Goal: Navigation & Orientation: Find specific page/section

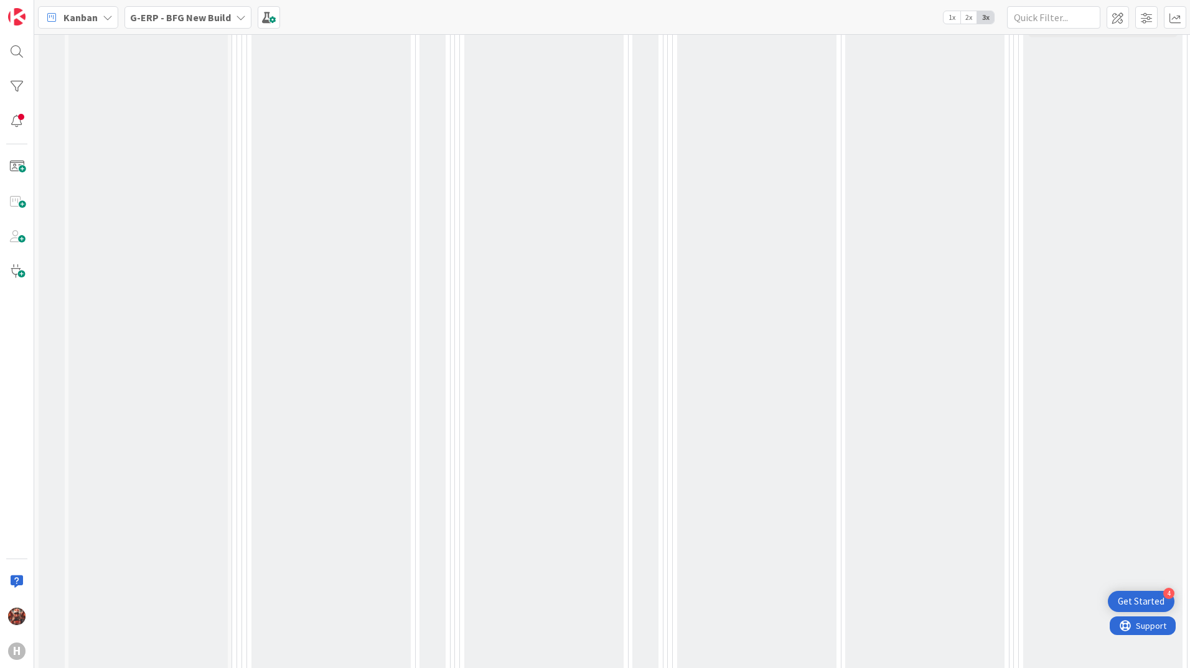
scroll to position [1244, 0]
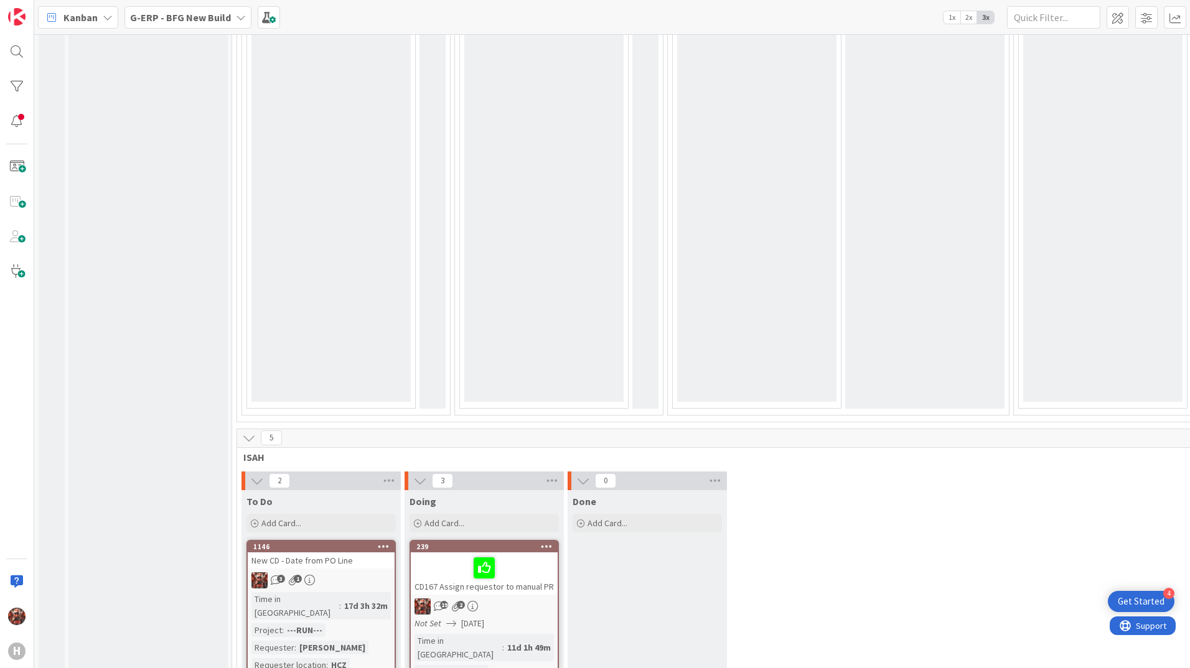
click at [325, 552] on div "New CD - Date from PO Line" at bounding box center [321, 560] width 147 height 16
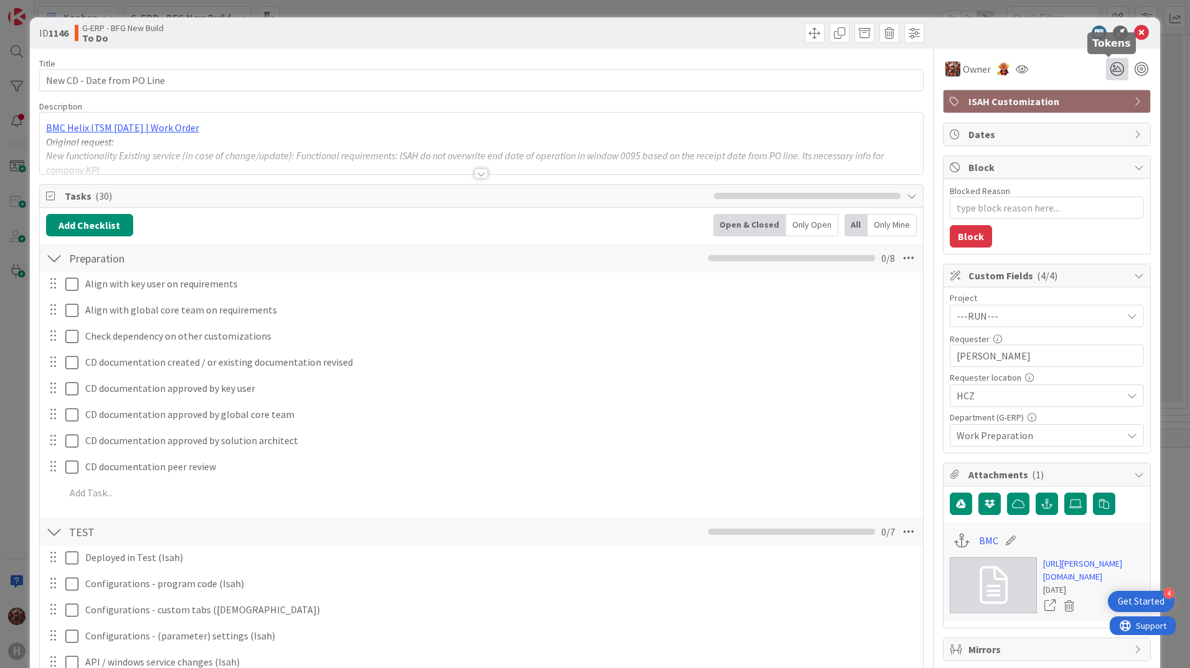
type textarea "x"
click at [1111, 70] on icon at bounding box center [1117, 69] width 22 height 22
click at [1097, 111] on icon at bounding box center [1102, 116] width 10 height 10
click at [1045, 39] on div at bounding box center [1040, 33] width 220 height 15
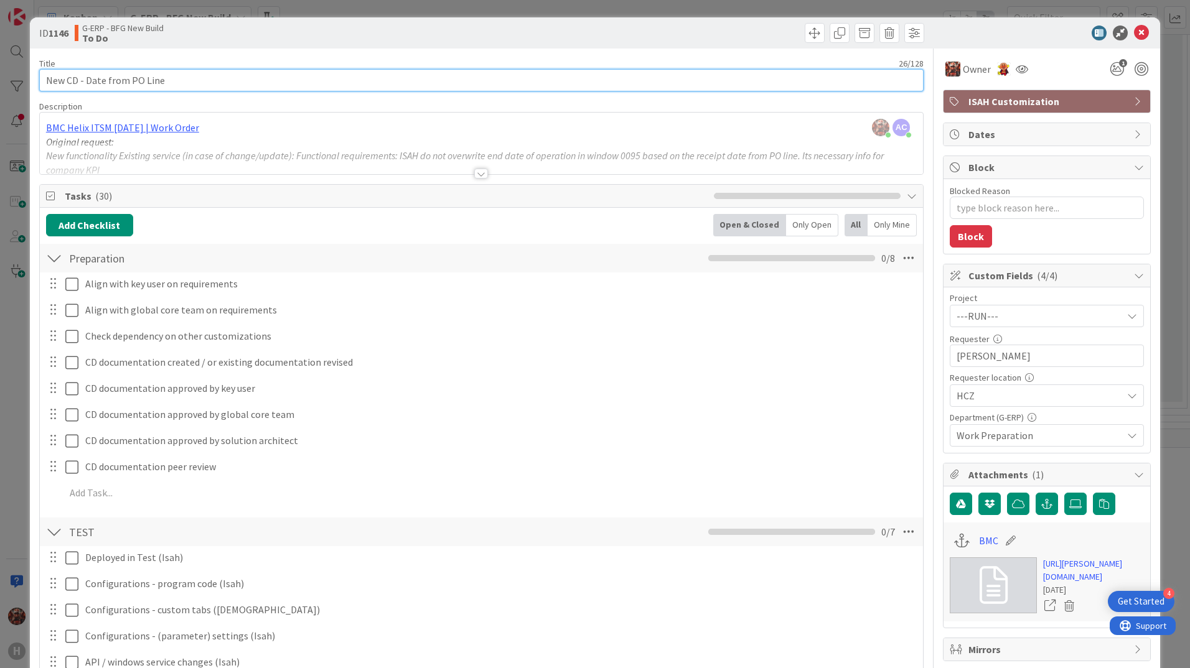
click at [42, 82] on input "New CD - Date from PO Line" at bounding box center [481, 80] width 884 height 22
type input "14New CD - Date from PO Line"
type textarea "x"
type input "[DOMAIN_NAME] CD - Date from PO Line"
type textarea "x"
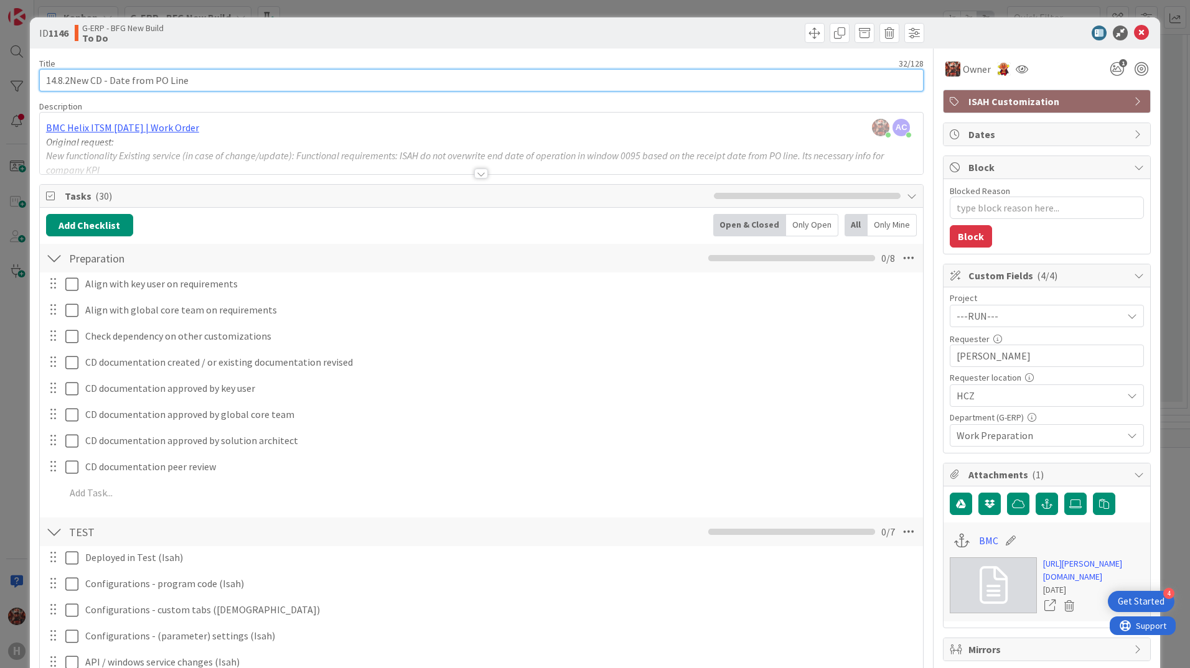
type input "14.8.25New CD - Date from PO Line"
type textarea "x"
type input "[DATE] New CD - Date from PO Line"
type textarea "x"
click at [49, 77] on input "[DATE] New CD - Date from PO Line" at bounding box center [481, 80] width 884 height 22
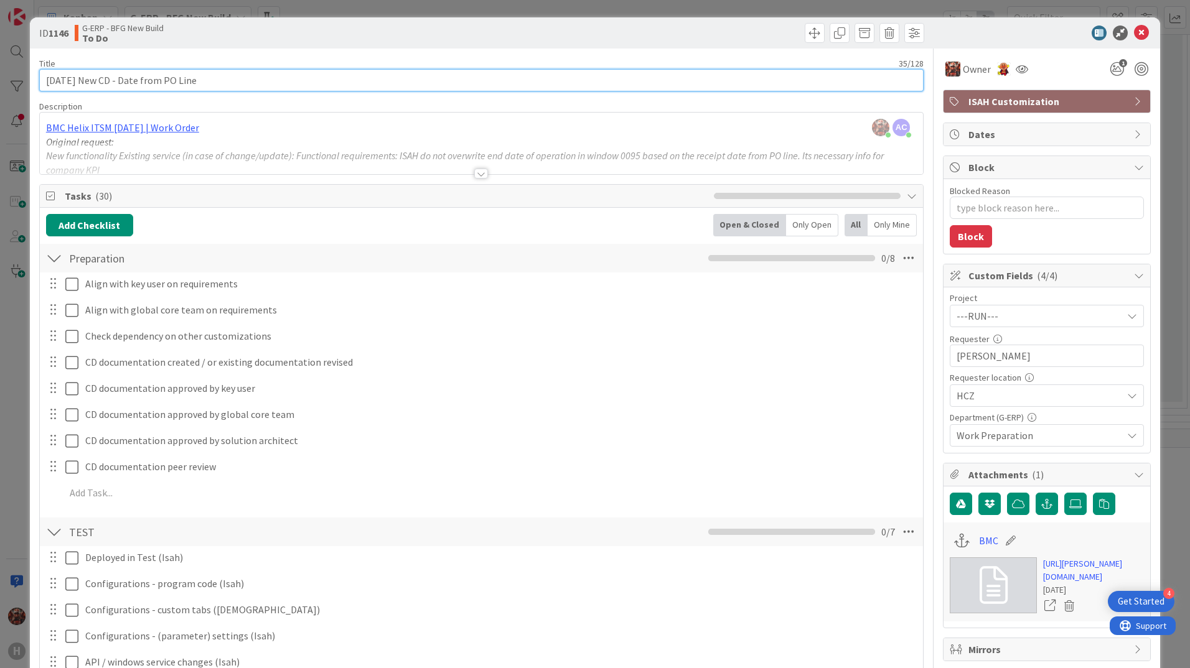
type input "[DATE] New CD - Date from PO Line"
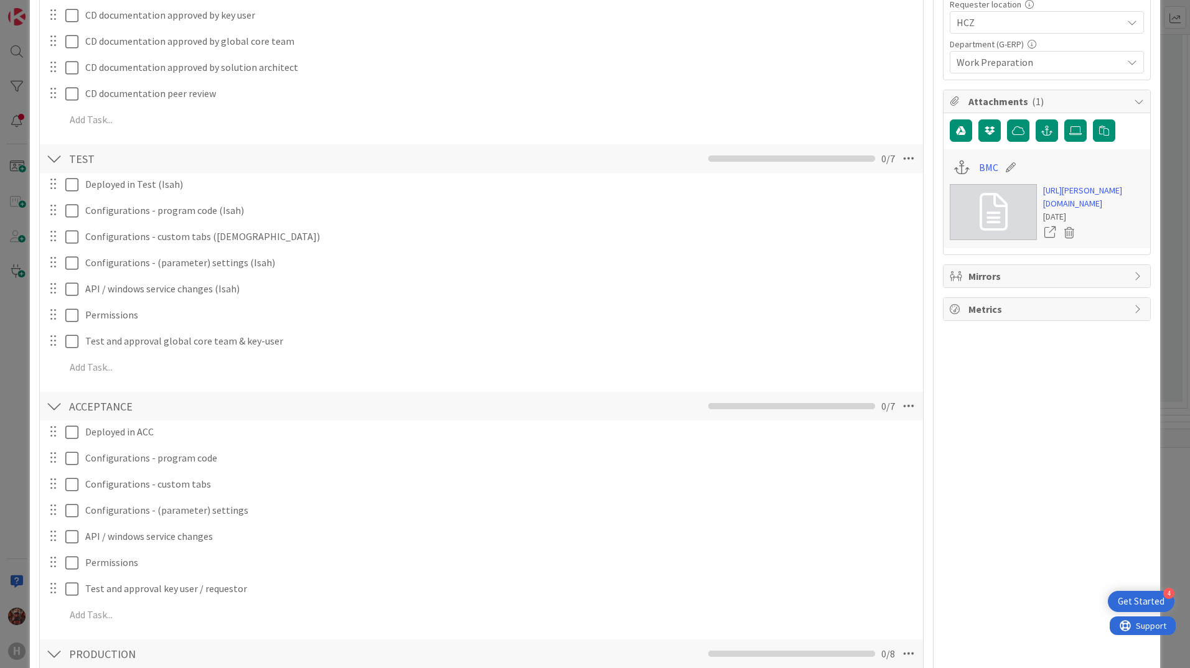
type textarea "x"
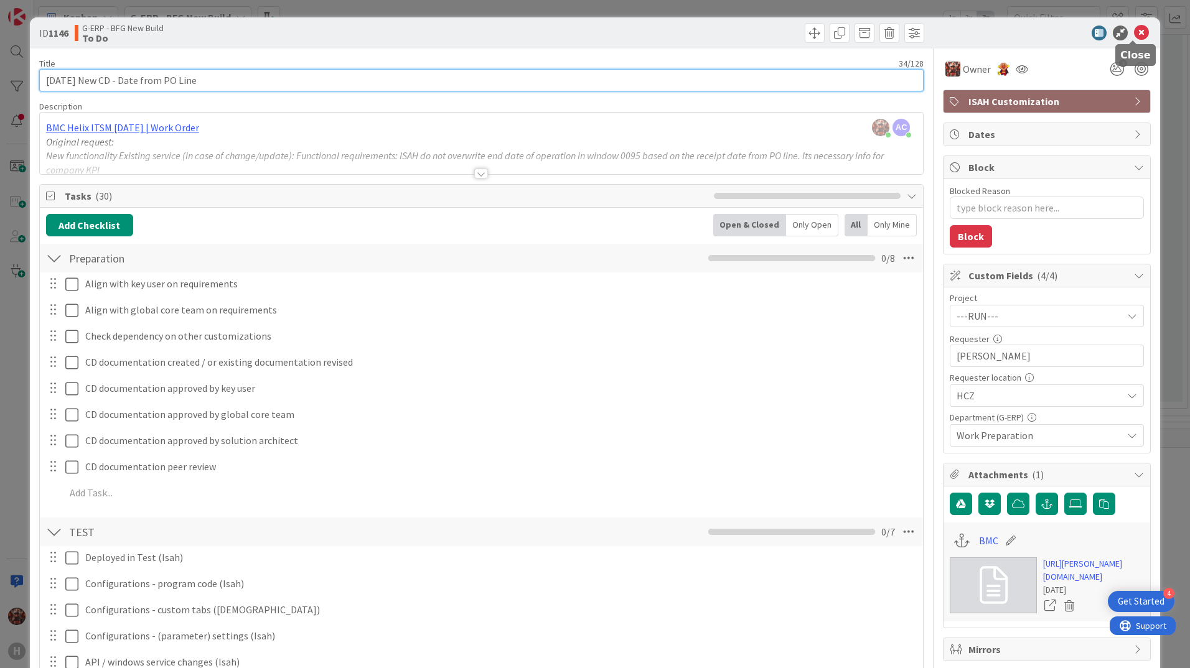
type input "[DATE] New CD - Date from PO Line"
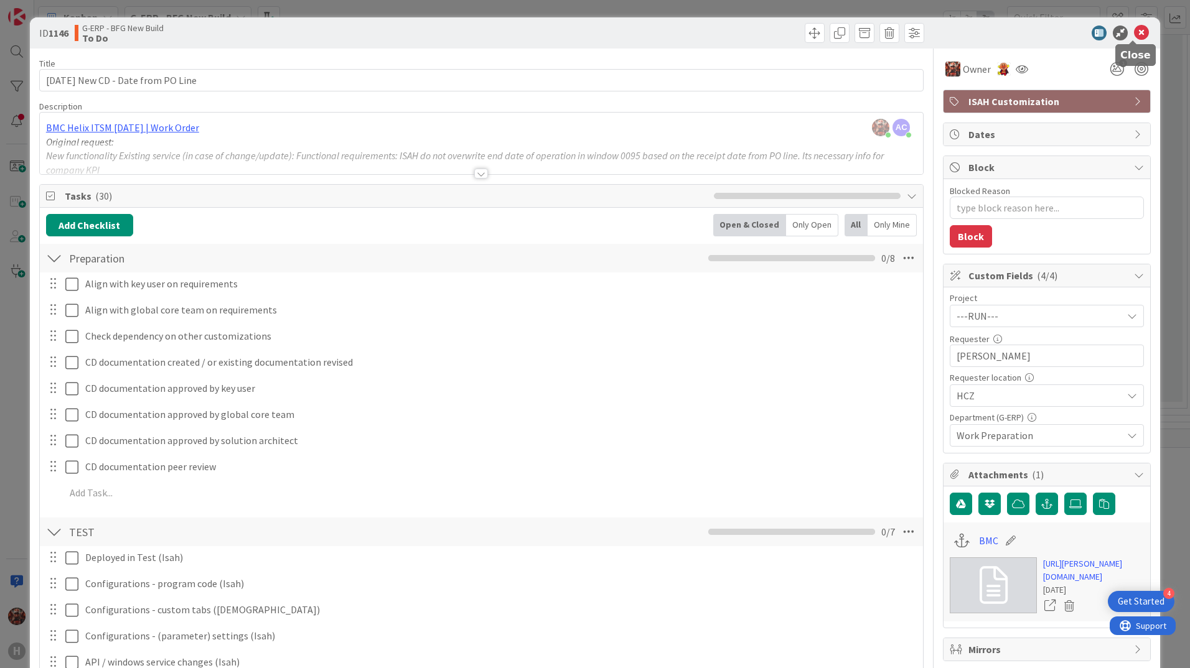
click at [1134, 32] on icon at bounding box center [1141, 33] width 15 height 15
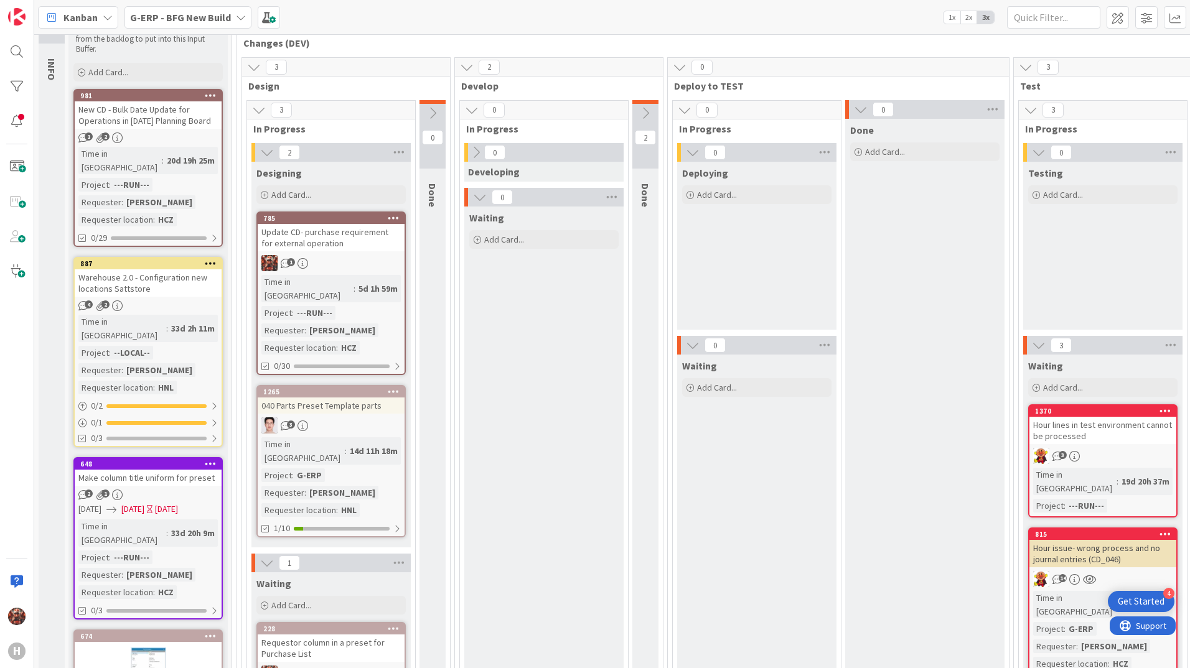
scroll to position [373, 0]
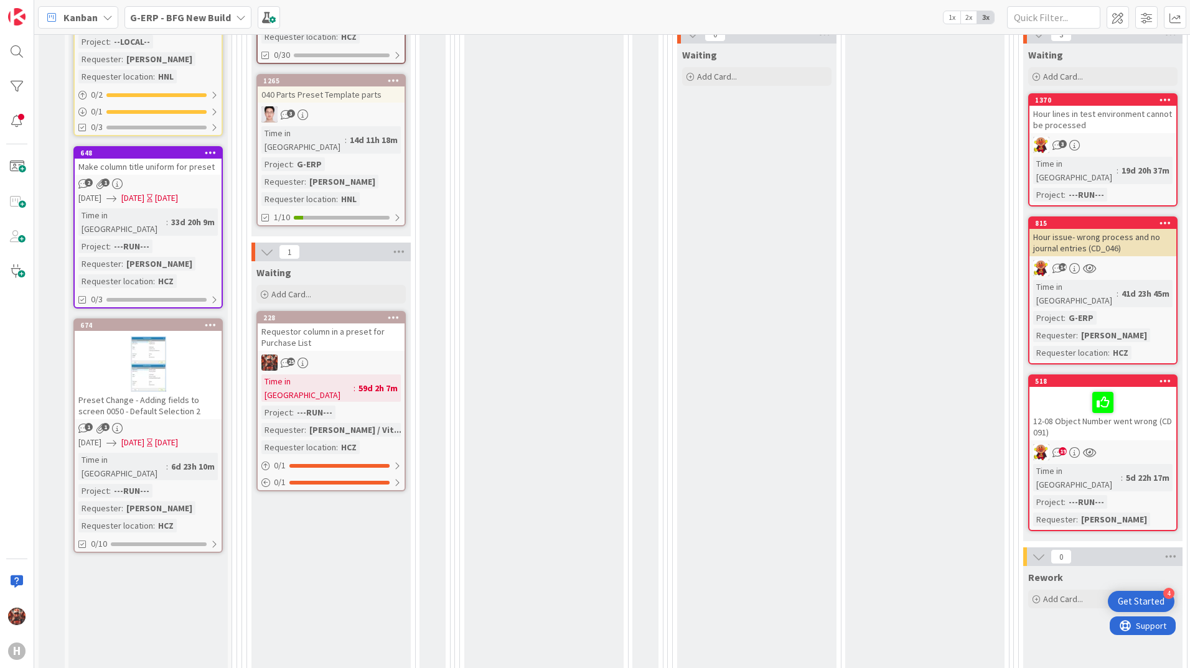
click at [314, 324] on div "Requestor column in a preset for Purchase List" at bounding box center [331, 337] width 147 height 27
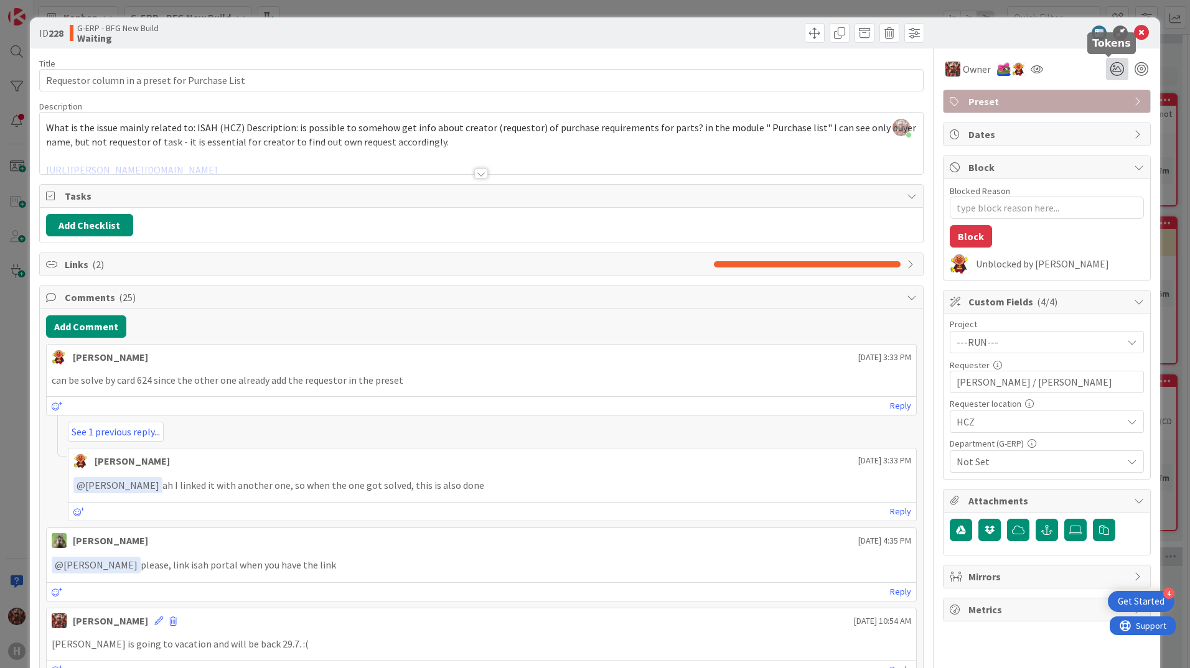
click at [1106, 63] on icon at bounding box center [1117, 69] width 22 height 22
click at [1097, 119] on icon at bounding box center [1102, 116] width 10 height 10
click at [95, 319] on button "Add Comment" at bounding box center [86, 326] width 80 height 22
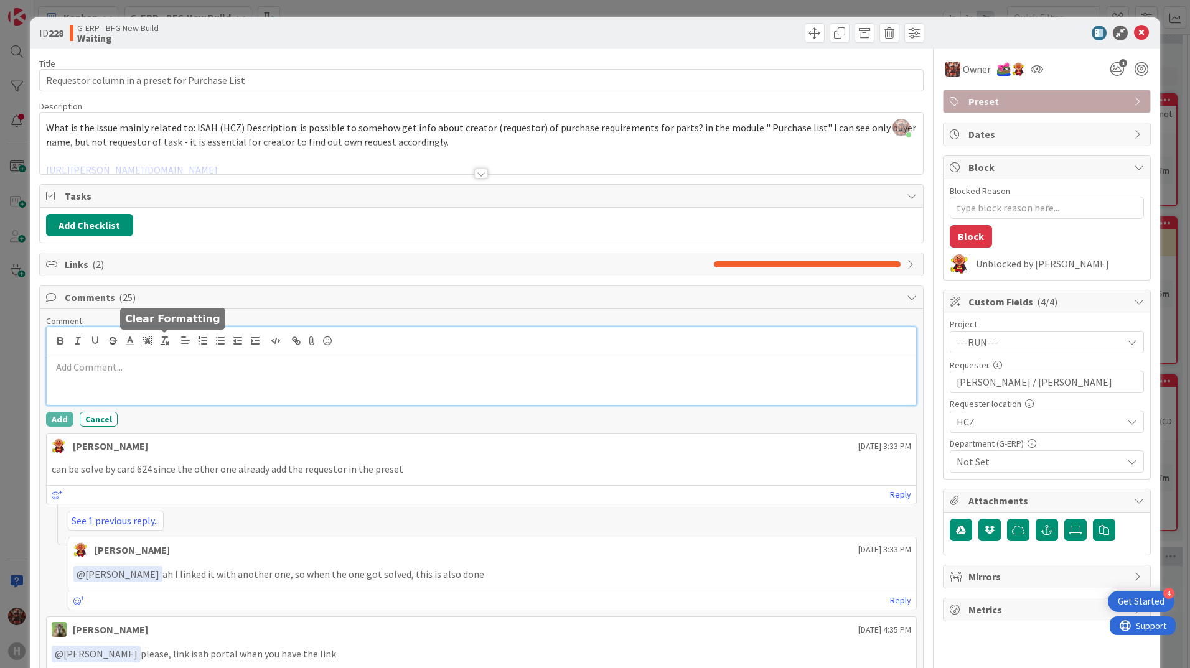
click at [156, 361] on p at bounding box center [481, 367] width 859 height 14
click at [1136, 34] on icon at bounding box center [1141, 33] width 15 height 15
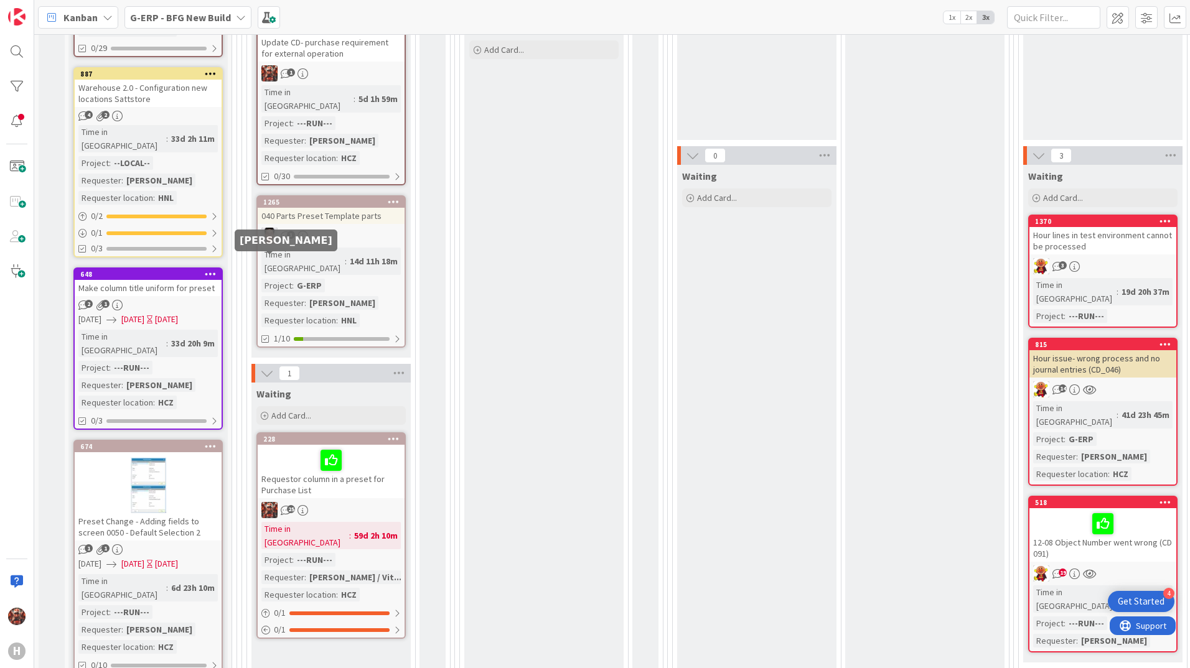
scroll to position [62, 0]
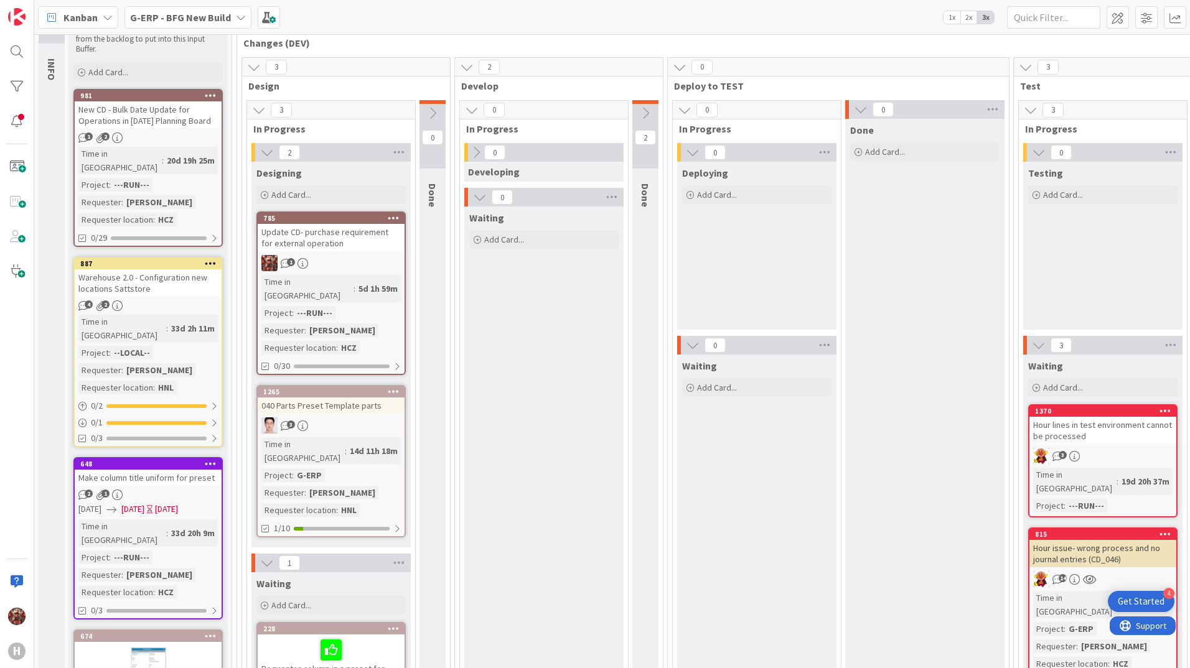
click at [313, 236] on div "Update CD- purchase requirement for external operation" at bounding box center [331, 237] width 147 height 27
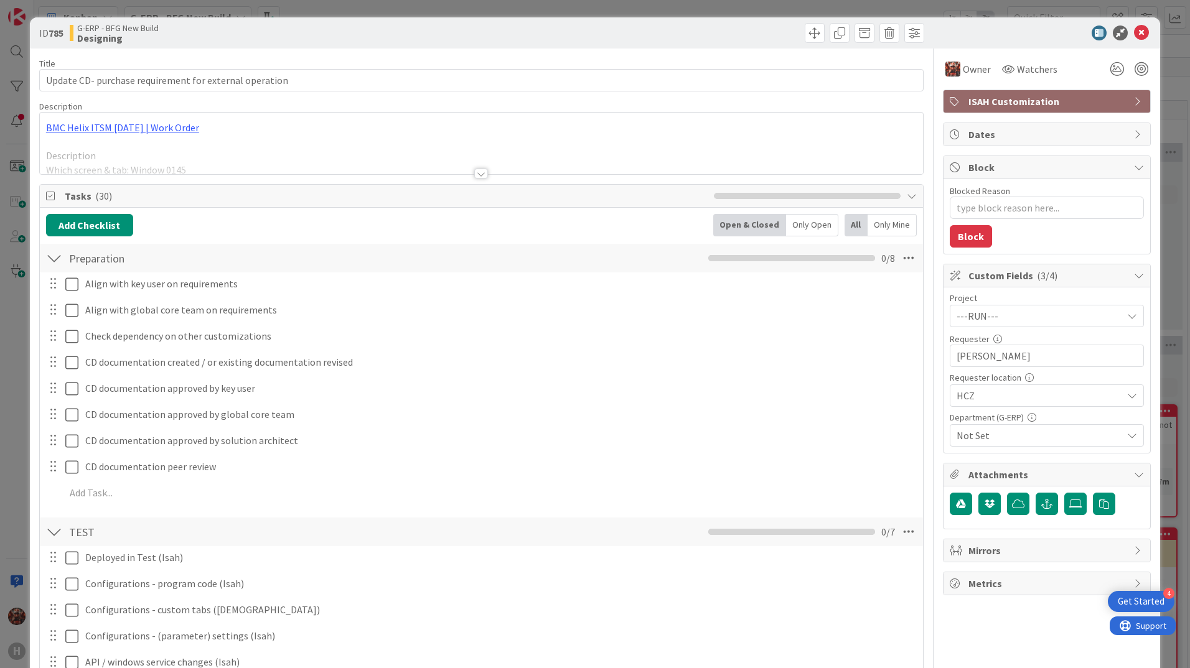
click at [481, 170] on div at bounding box center [481, 174] width 14 height 10
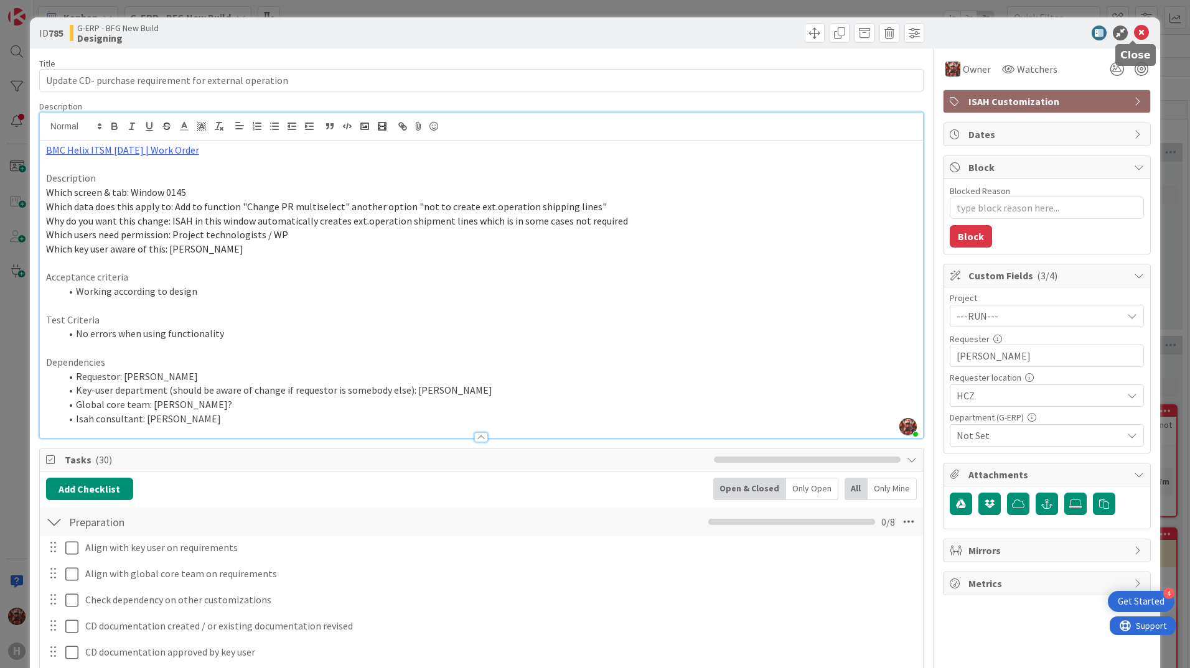
drag, startPoint x: 1136, startPoint y: 30, endPoint x: 890, endPoint y: 226, distance: 314.3
click at [1136, 30] on icon at bounding box center [1141, 33] width 15 height 15
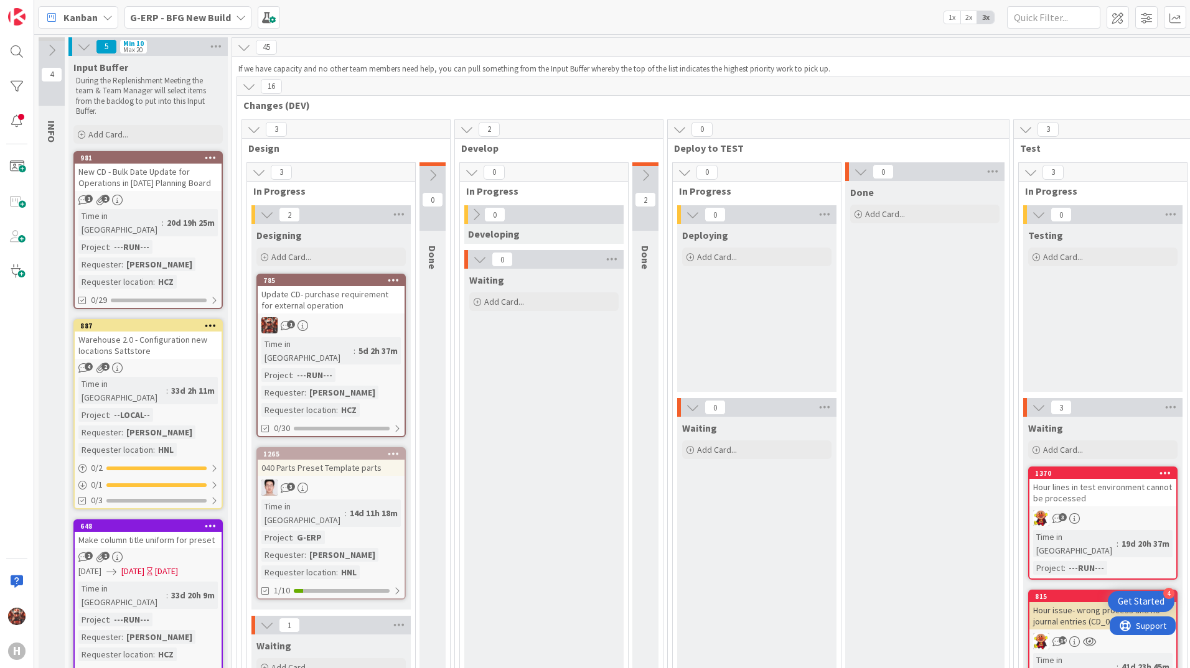
click at [198, 19] on b "G-ERP - BFG New Build" at bounding box center [180, 17] width 101 height 12
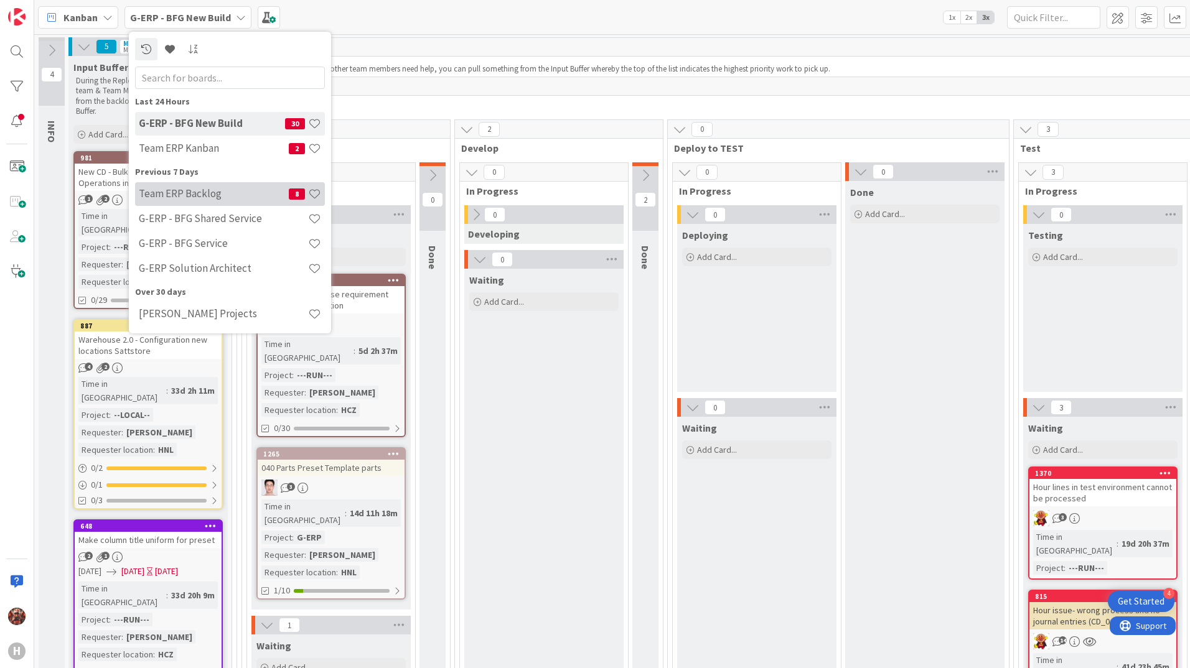
click at [208, 196] on h4 "Team ERP Backlog" at bounding box center [214, 193] width 150 height 12
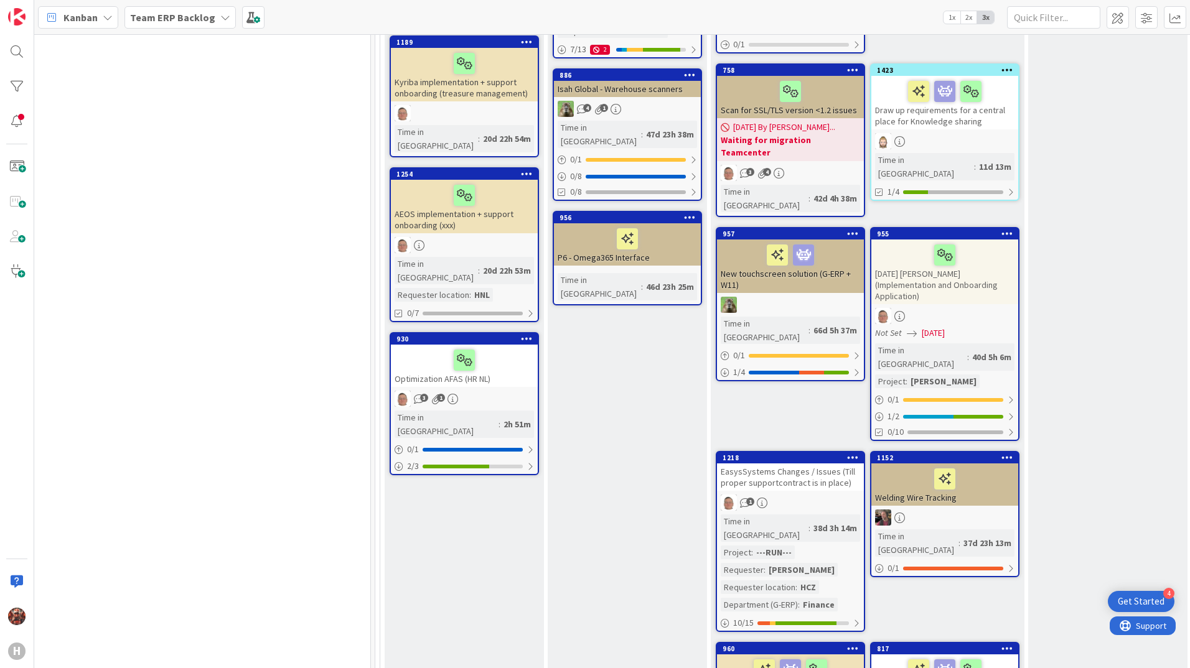
scroll to position [373, 363]
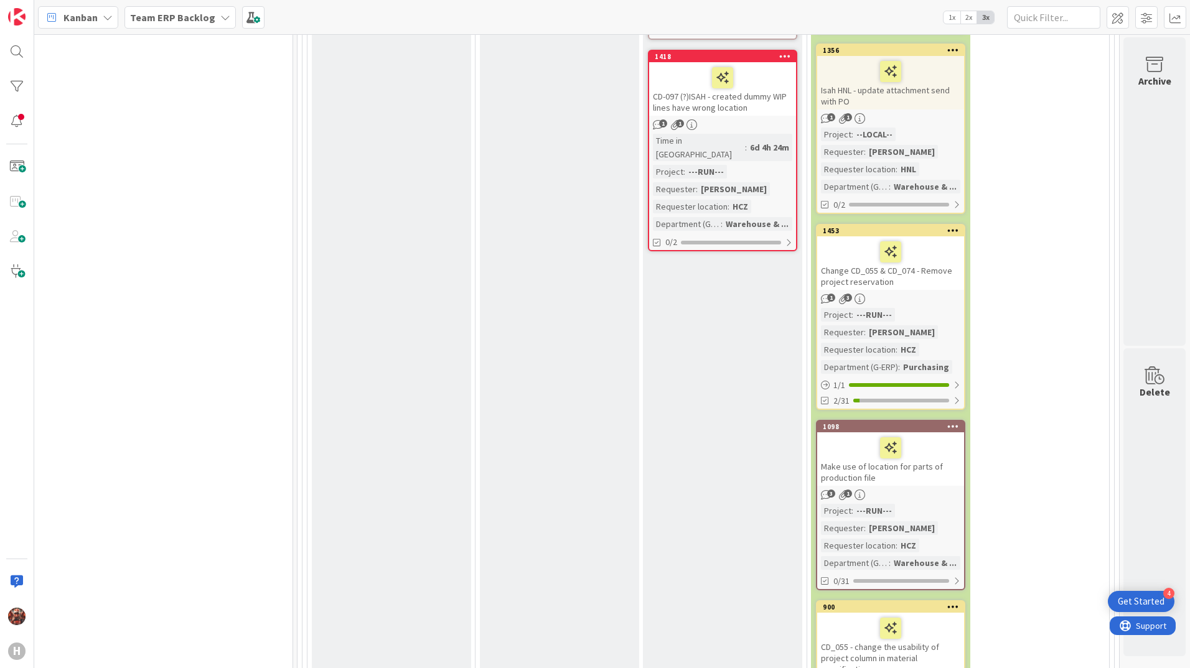
scroll to position [2489, 1085]
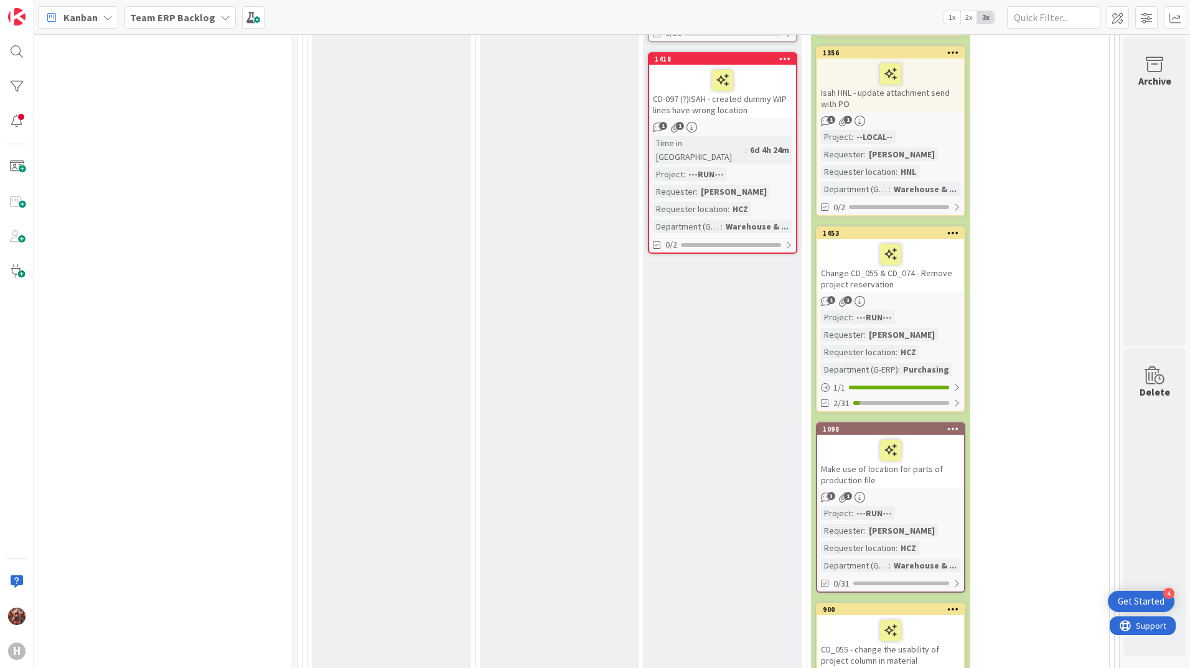
click at [887, 615] on div "CD_055 - change the usability of project column in material specification screen" at bounding box center [890, 647] width 147 height 65
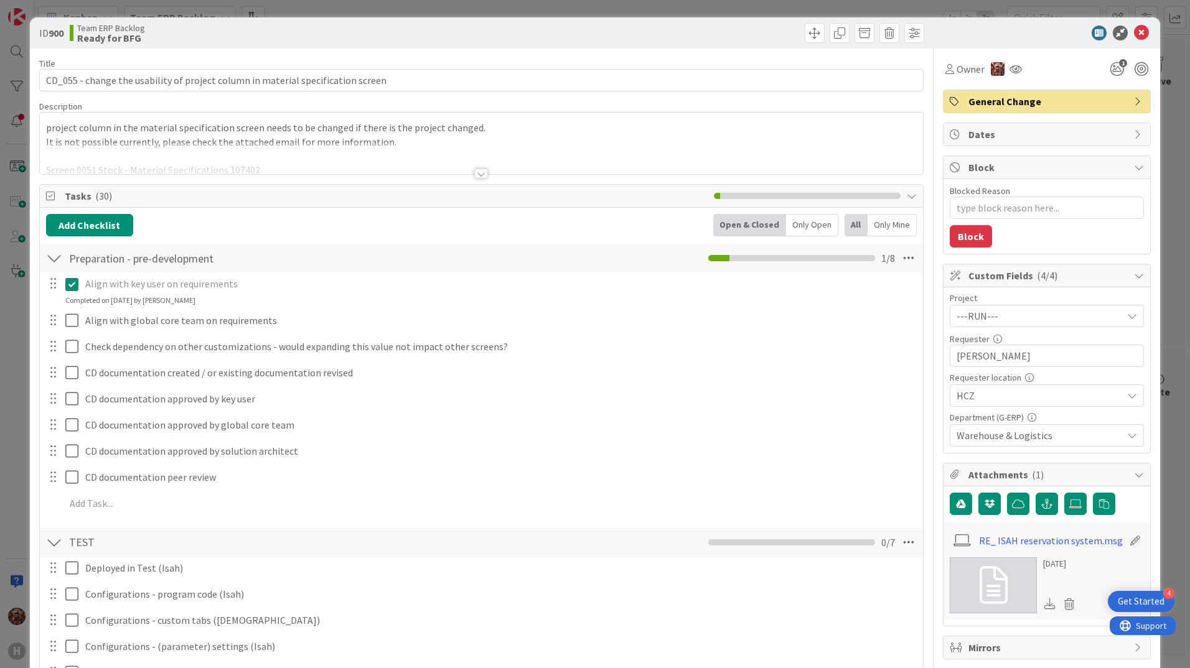
click at [483, 174] on div at bounding box center [481, 168] width 884 height 14
click at [481, 175] on div at bounding box center [481, 174] width 14 height 10
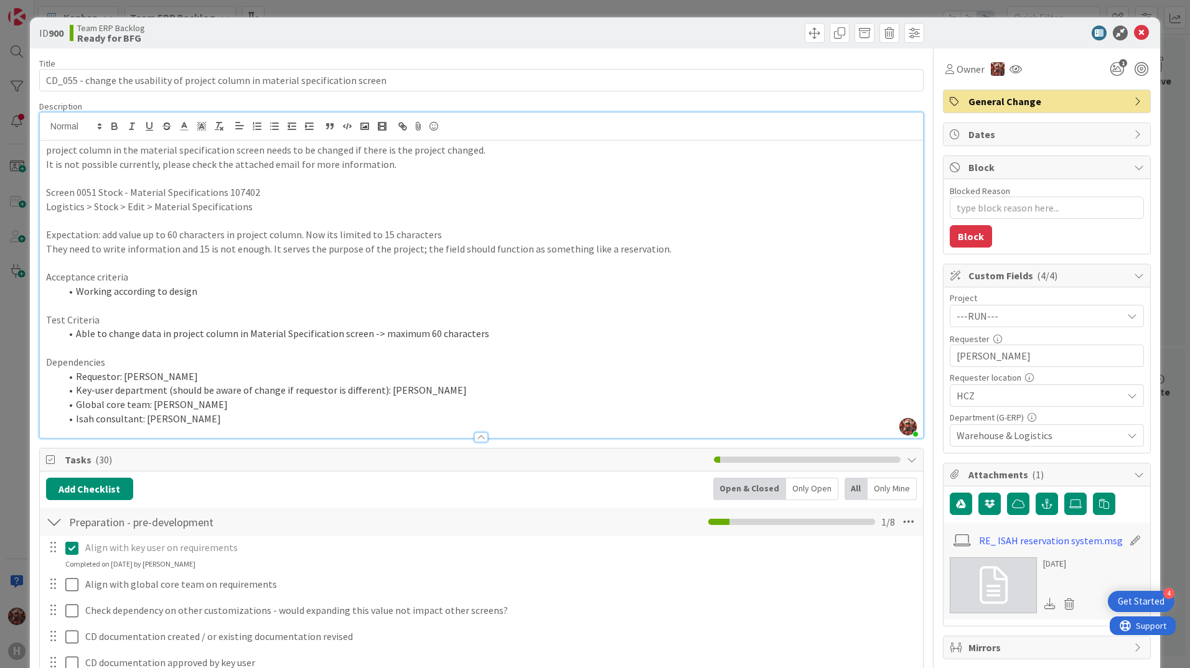
click at [1123, 34] on div at bounding box center [1040, 33] width 220 height 15
click at [1134, 34] on icon at bounding box center [1141, 33] width 15 height 15
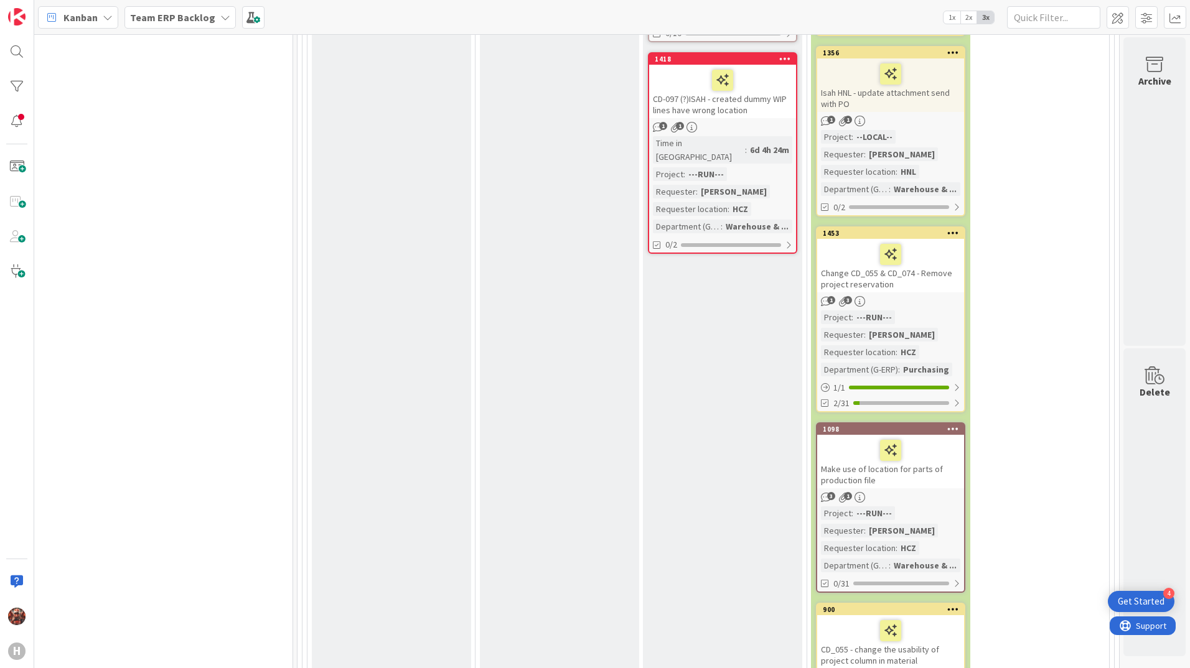
click at [872, 239] on div "Change CD_055 & CD_074 - Remove project reservation" at bounding box center [890, 266] width 147 height 54
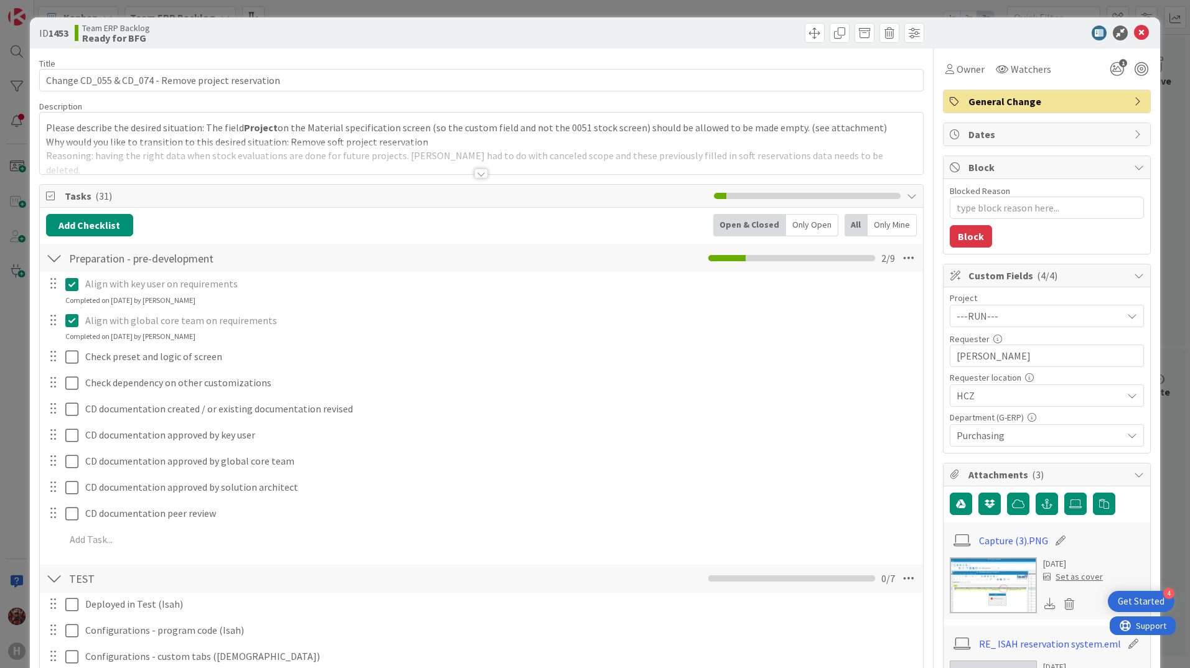
click at [479, 174] on div at bounding box center [481, 174] width 14 height 10
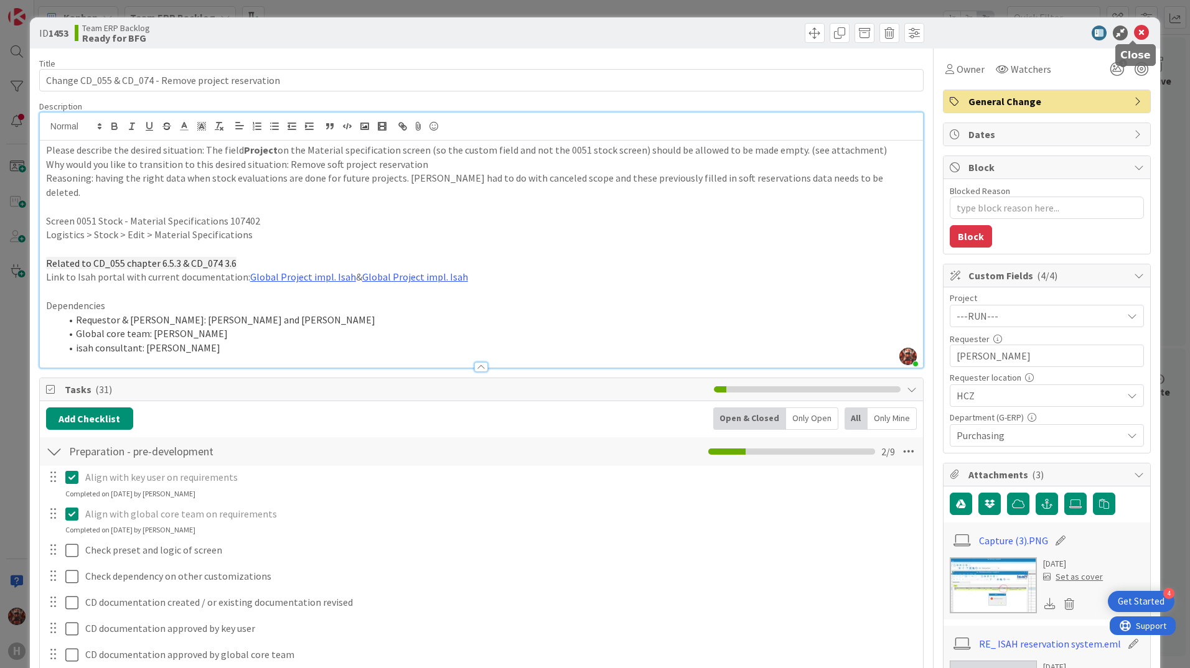
click at [1134, 33] on icon at bounding box center [1141, 33] width 15 height 15
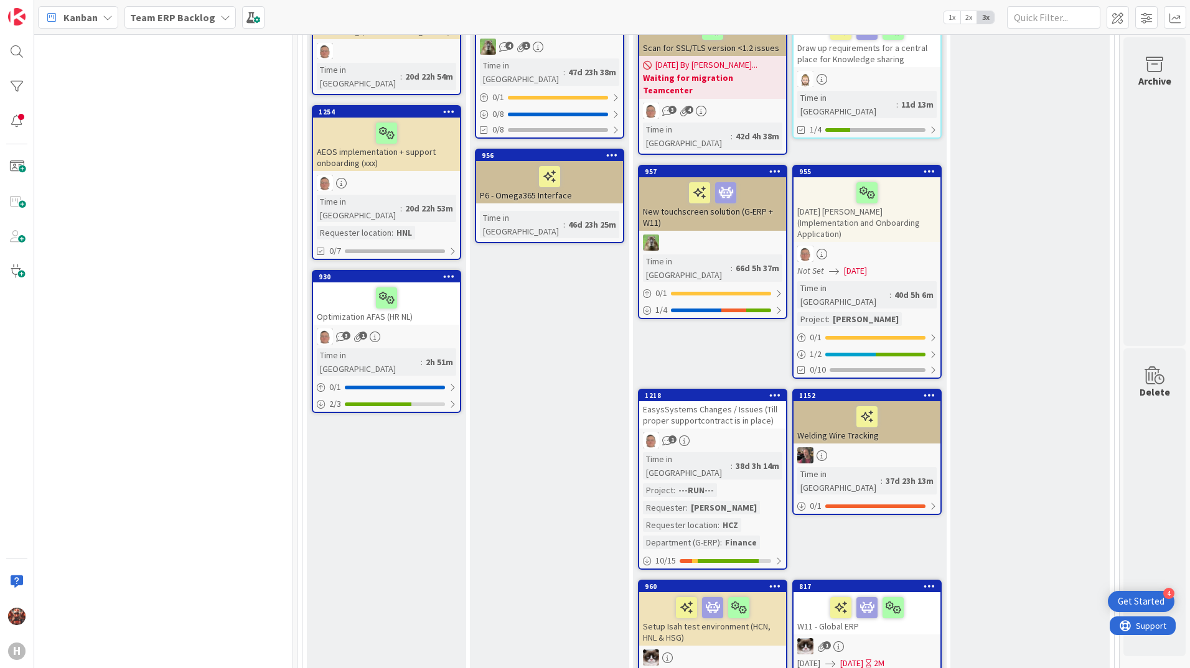
scroll to position [0, 1085]
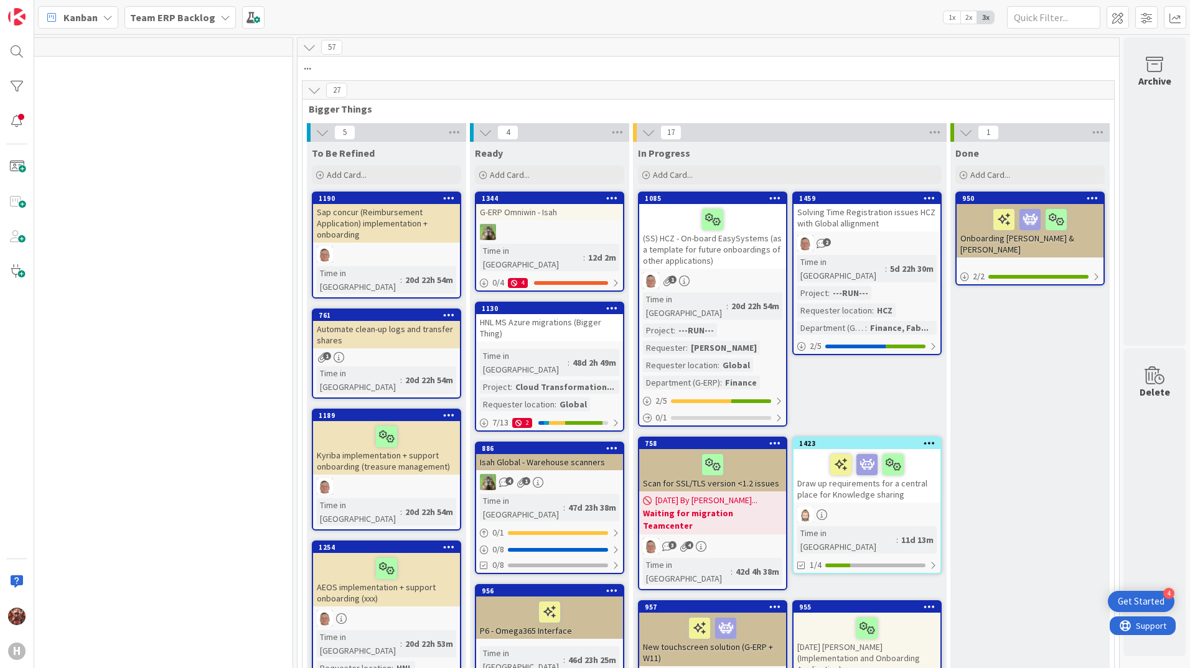
click at [143, 12] on b "Team ERP Backlog" at bounding box center [172, 17] width 85 height 12
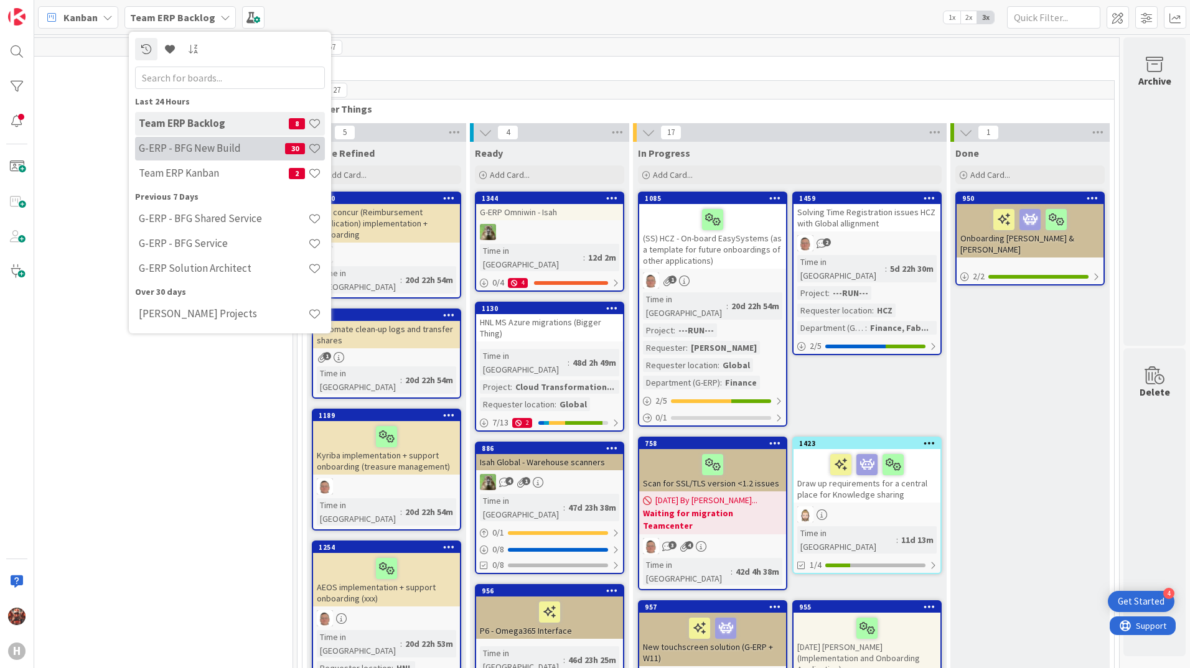
click at [198, 154] on h4 "G-ERP - BFG New Build" at bounding box center [212, 148] width 146 height 12
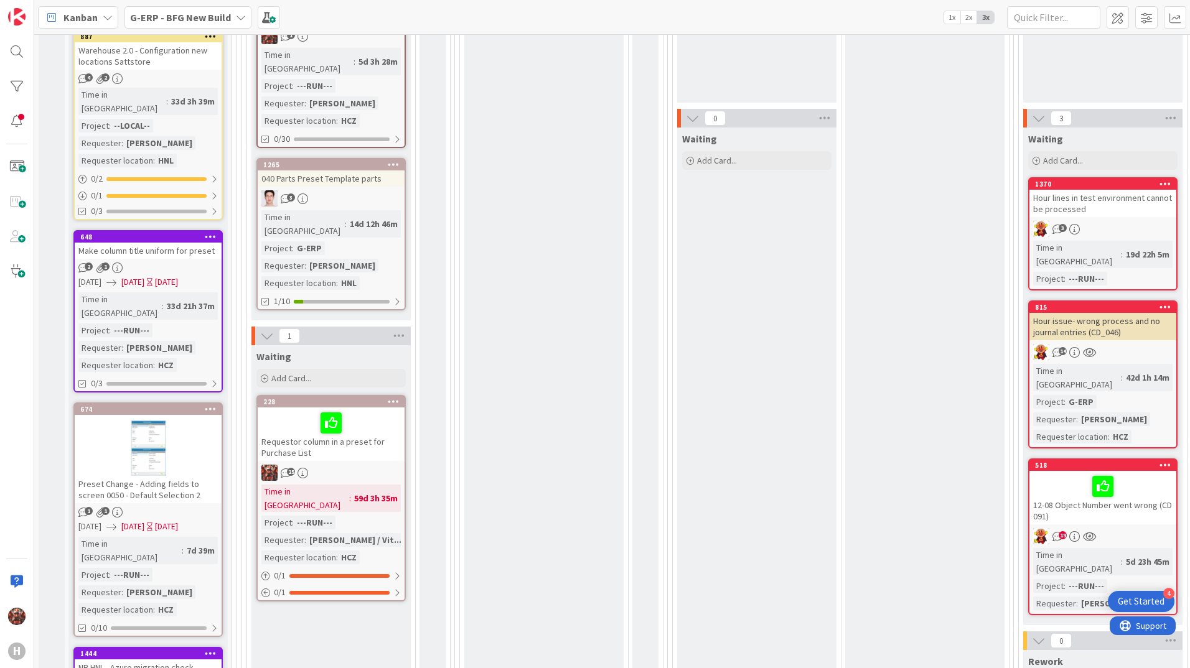
scroll to position [311, 0]
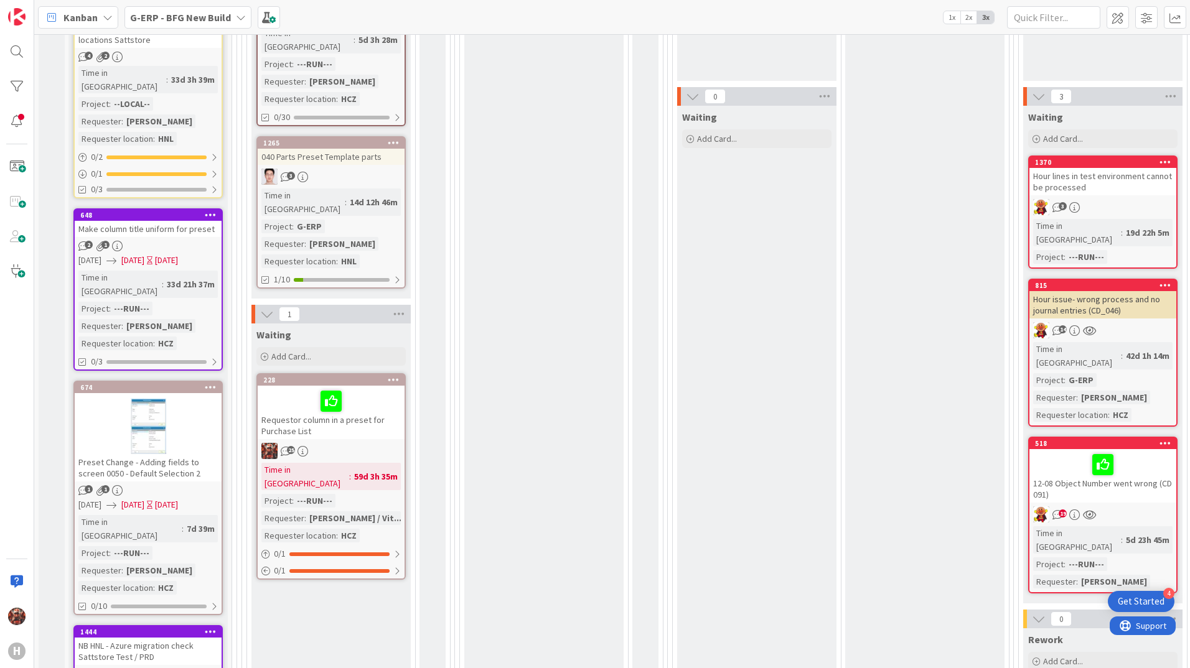
click at [185, 221] on div "Make column title uniform for preset" at bounding box center [148, 229] width 147 height 16
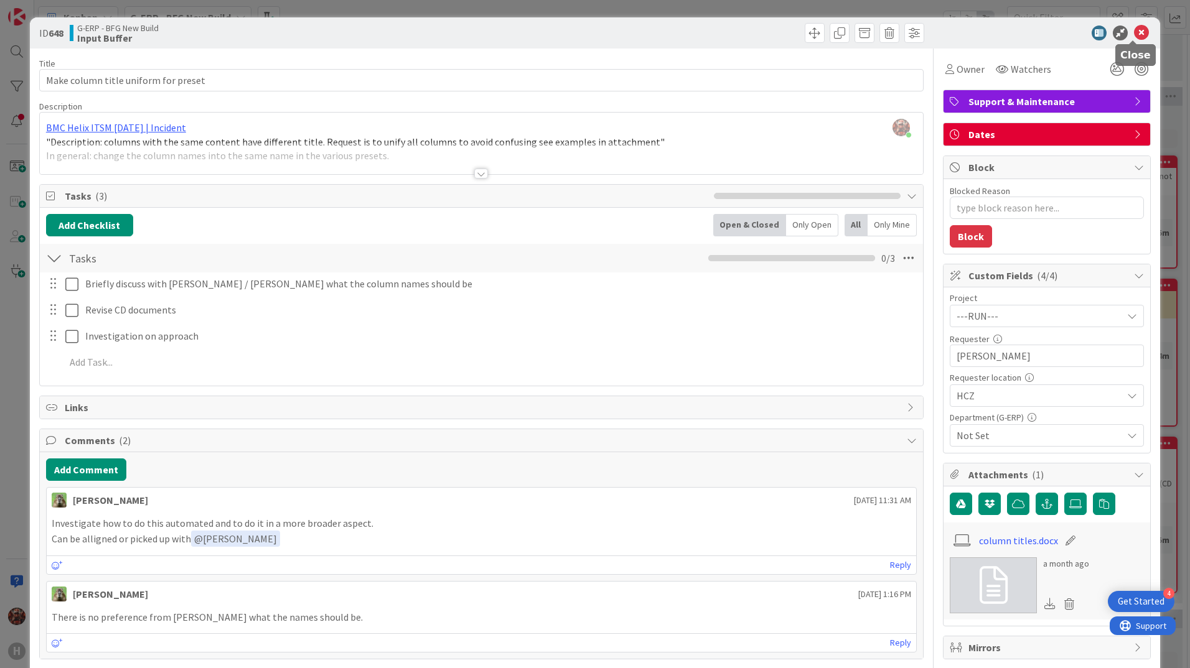
click at [1134, 29] on icon at bounding box center [1141, 33] width 15 height 15
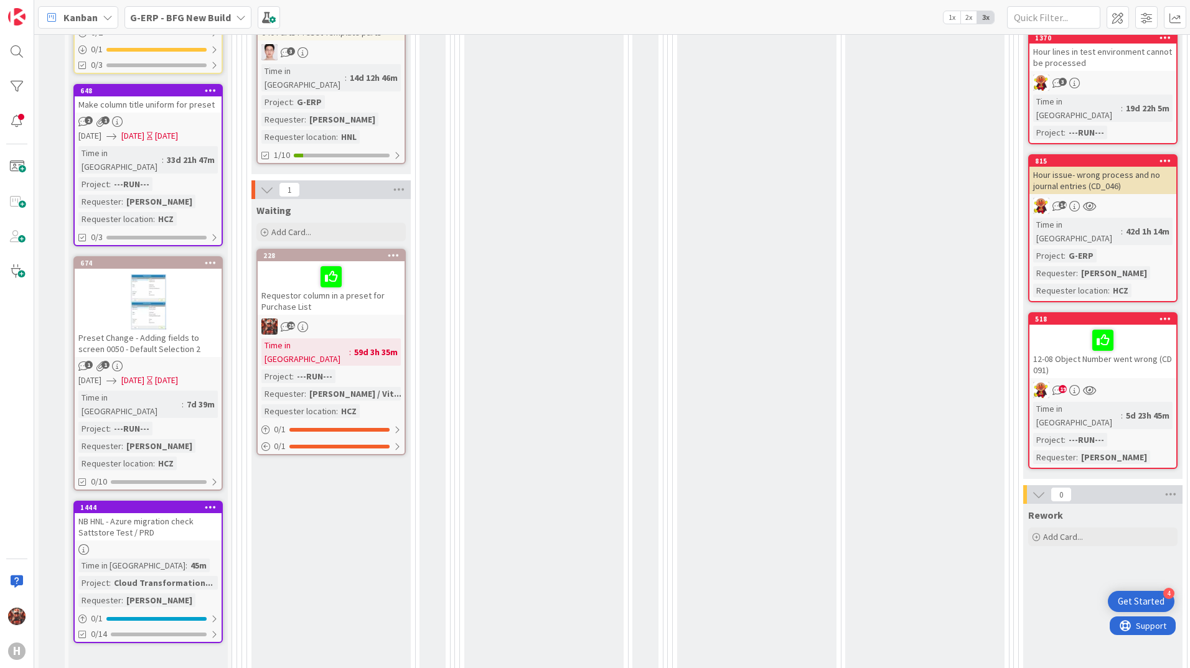
click at [194, 330] on div "Preset Change - Adding fields to screen 0050 - Default Selection 2" at bounding box center [148, 343] width 147 height 27
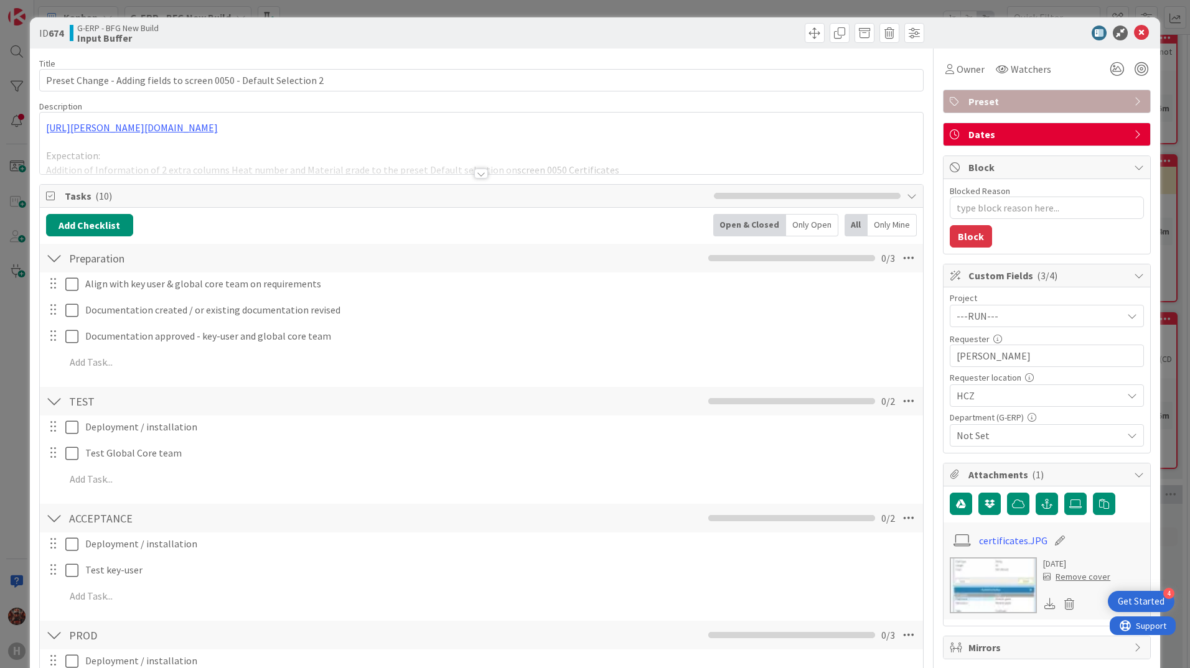
click at [474, 173] on div at bounding box center [481, 174] width 14 height 10
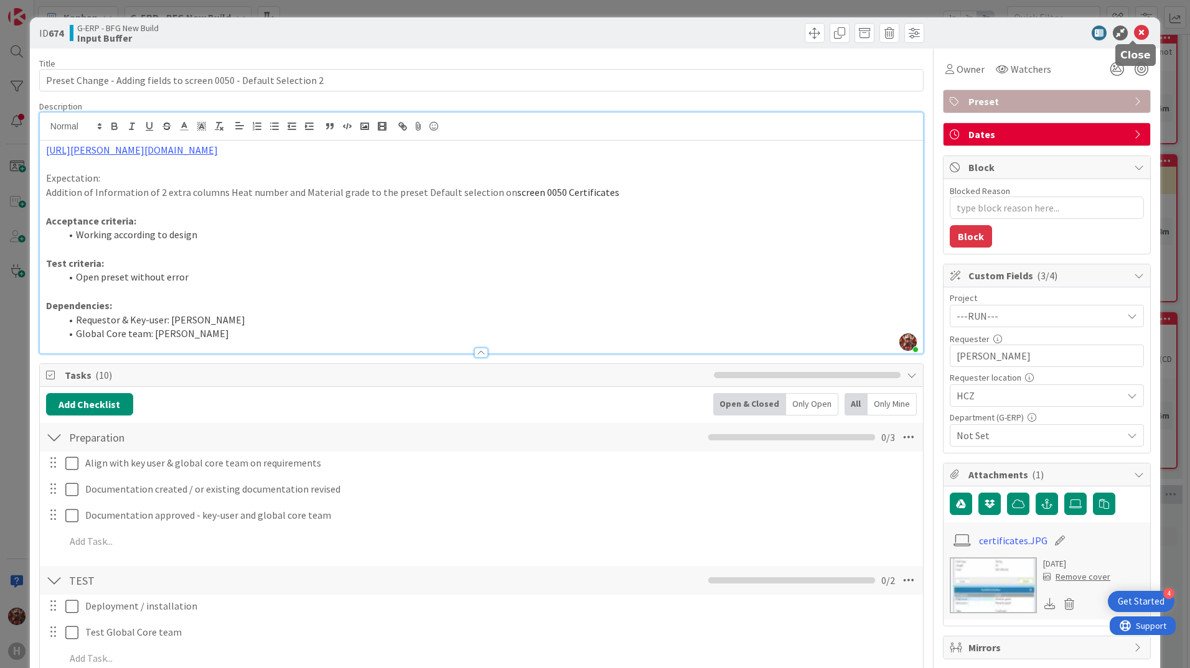
click at [1134, 35] on icon at bounding box center [1141, 33] width 15 height 15
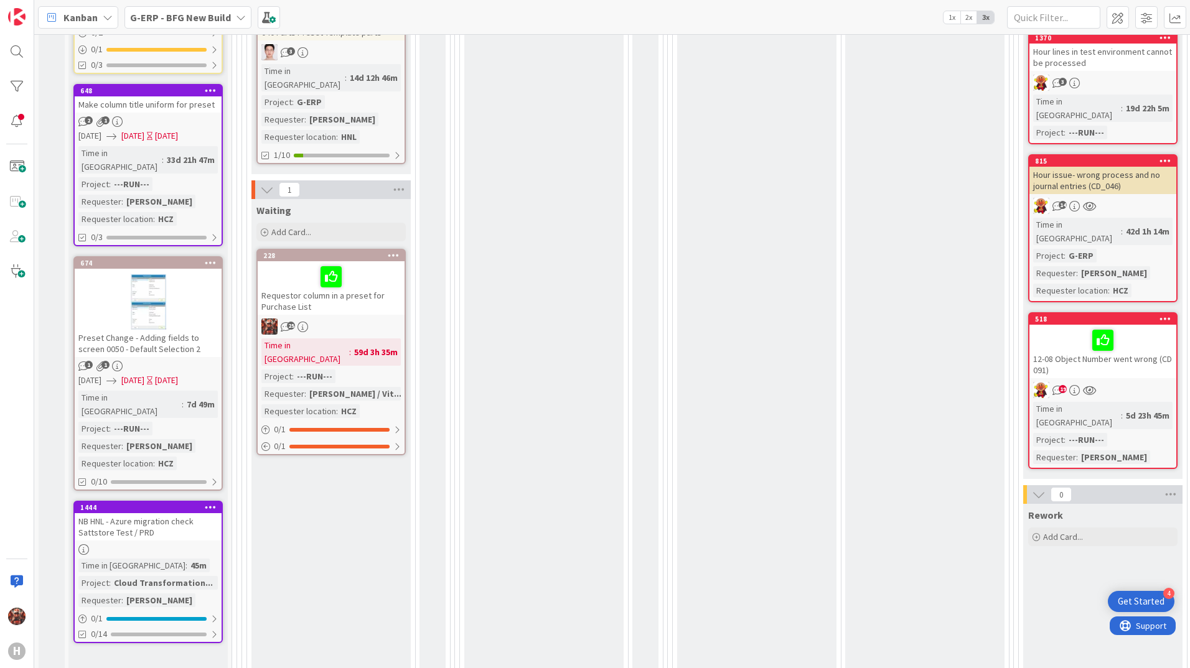
click at [162, 513] on div "NB HNL - Azure migration check Sattstore Test / PRD" at bounding box center [148, 526] width 147 height 27
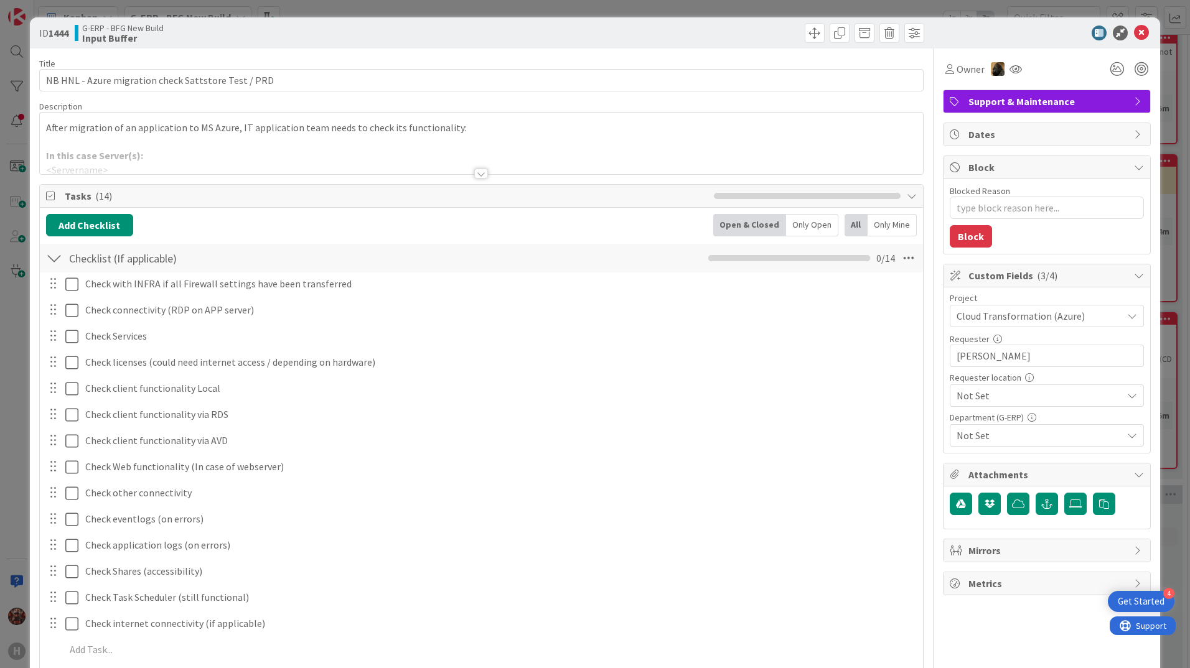
click at [473, 159] on div at bounding box center [481, 158] width 883 height 32
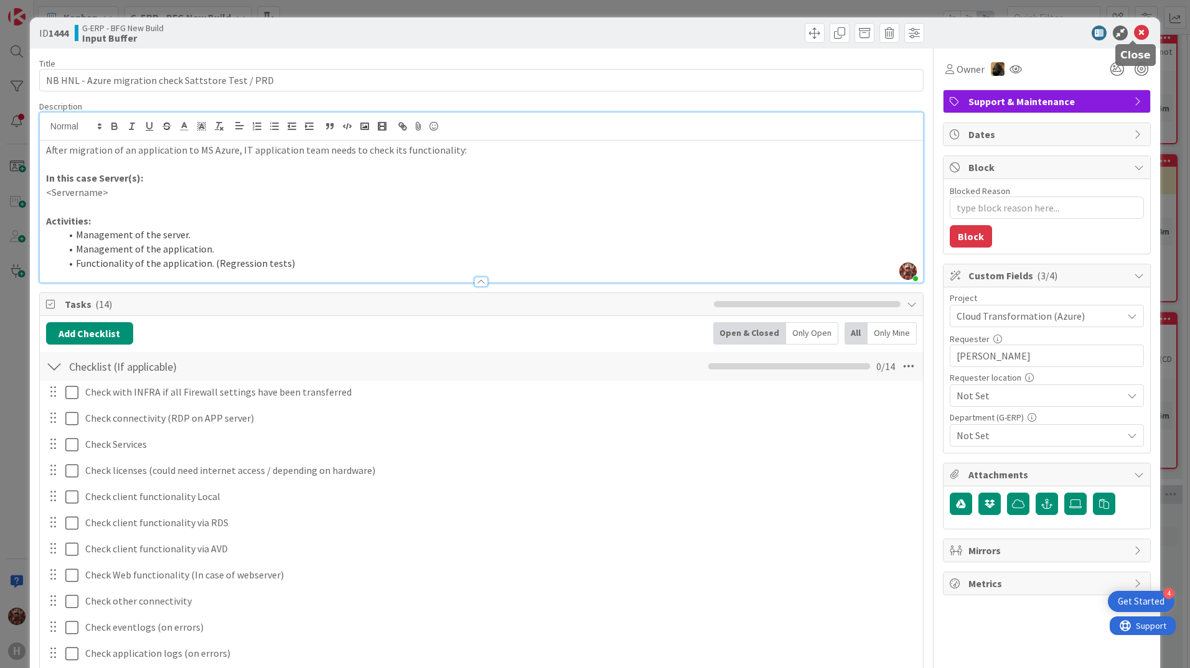
click at [1134, 34] on icon at bounding box center [1141, 33] width 15 height 15
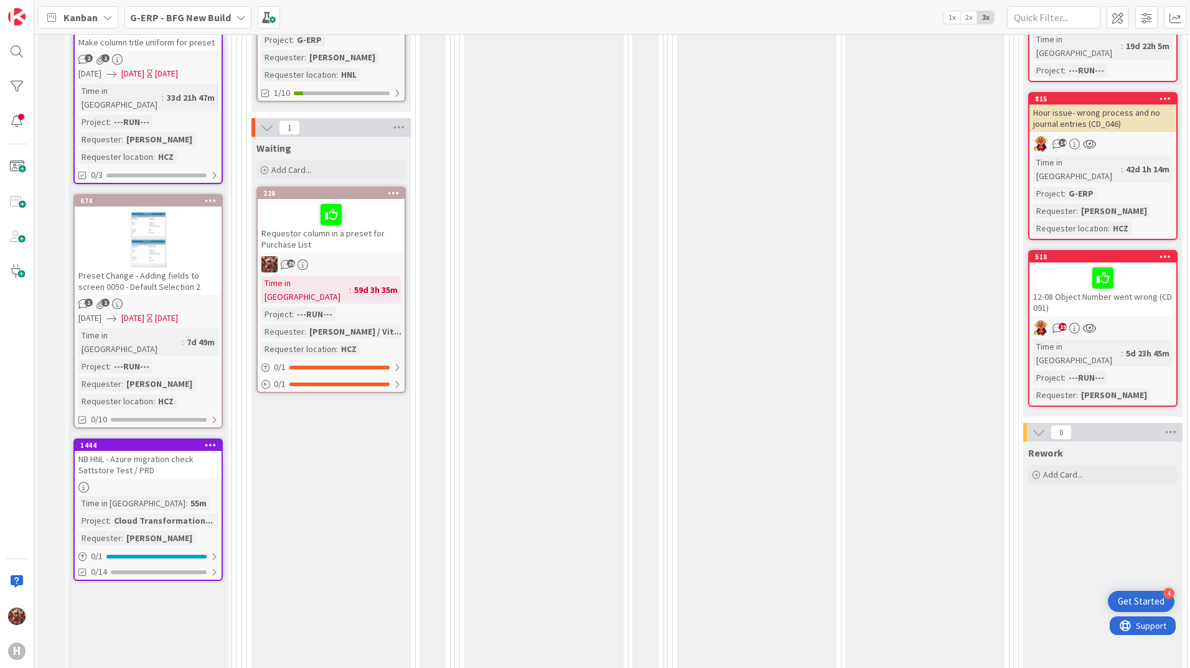
scroll to position [124, 0]
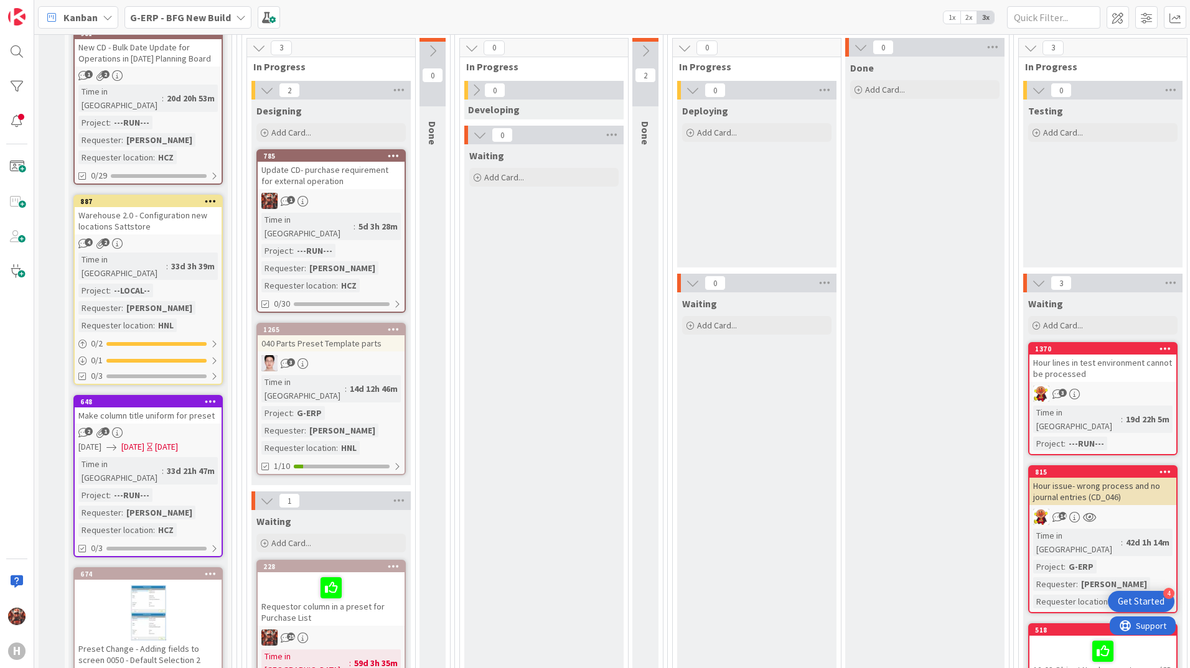
click at [165, 207] on div "Warehouse 2.0 - Configuration new locations Sattstore" at bounding box center [148, 220] width 147 height 27
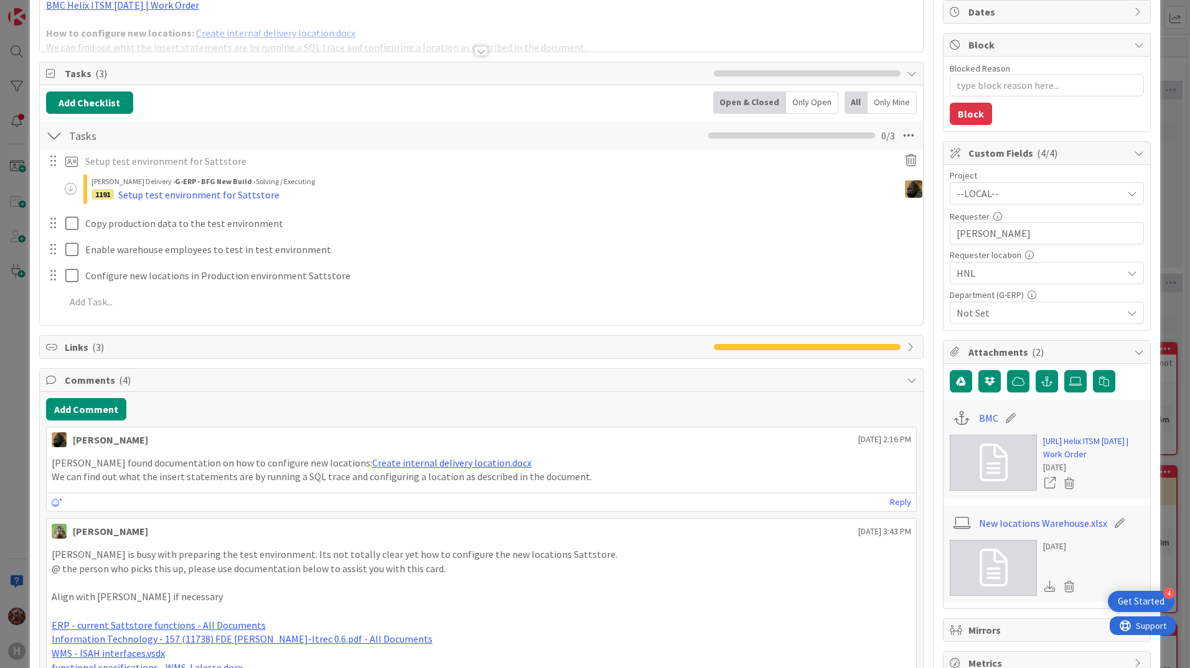
scroll to position [124, 0]
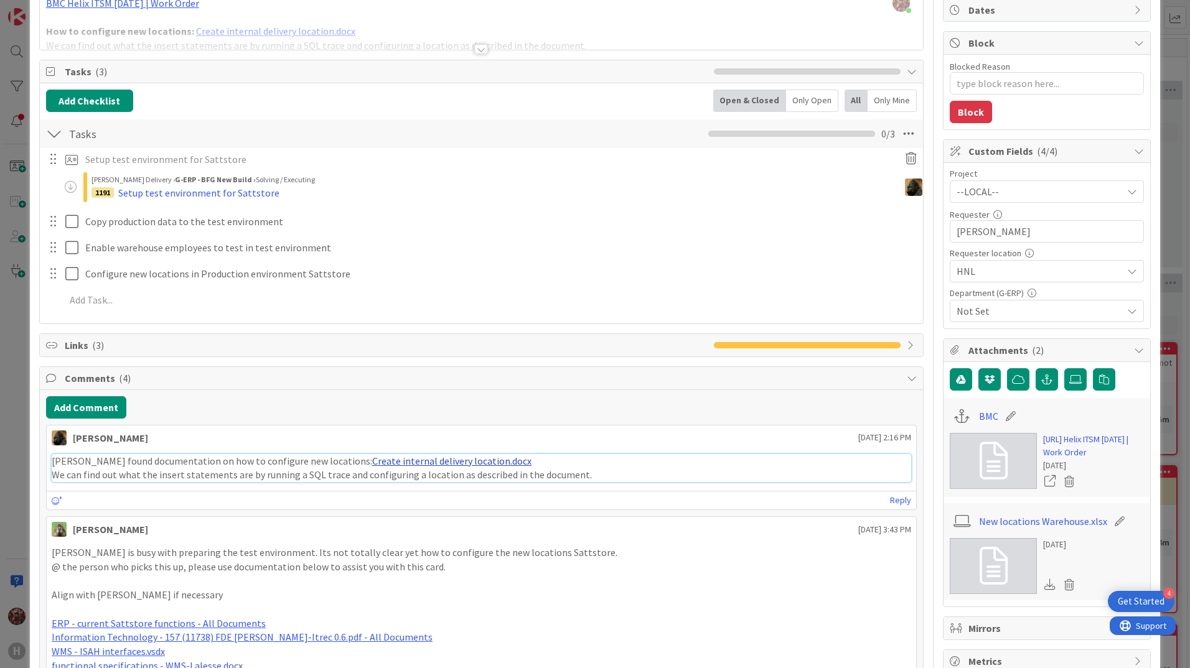
click at [425, 461] on link "Create internal delivery location.docx" at bounding box center [451, 461] width 159 height 12
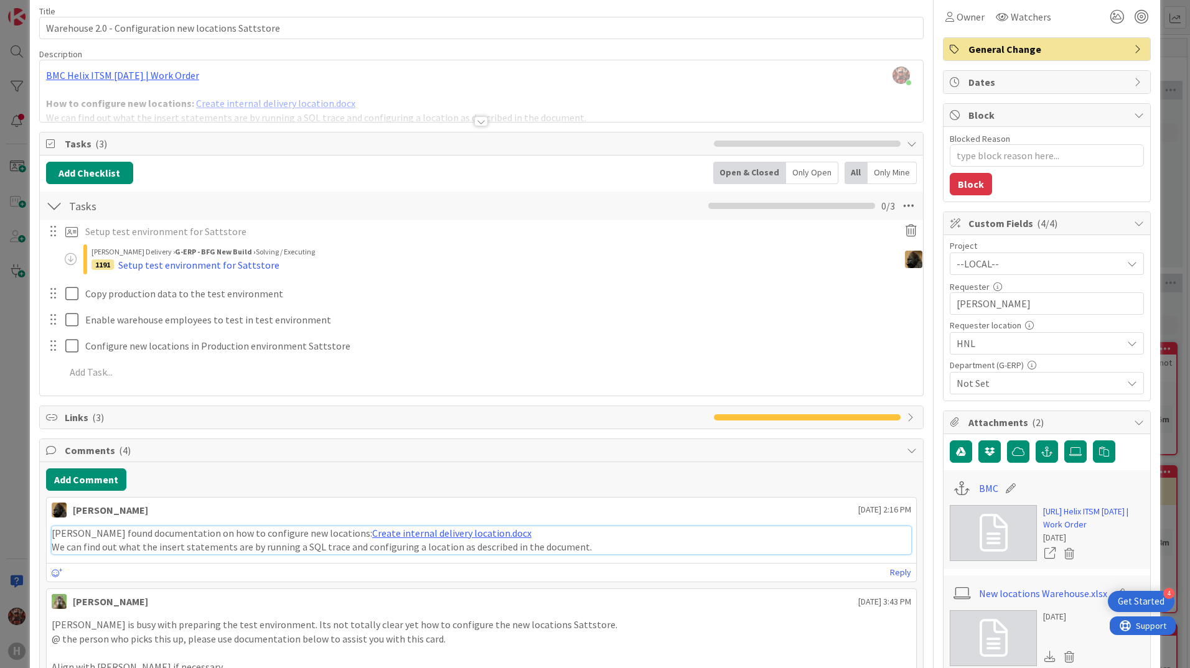
scroll to position [0, 0]
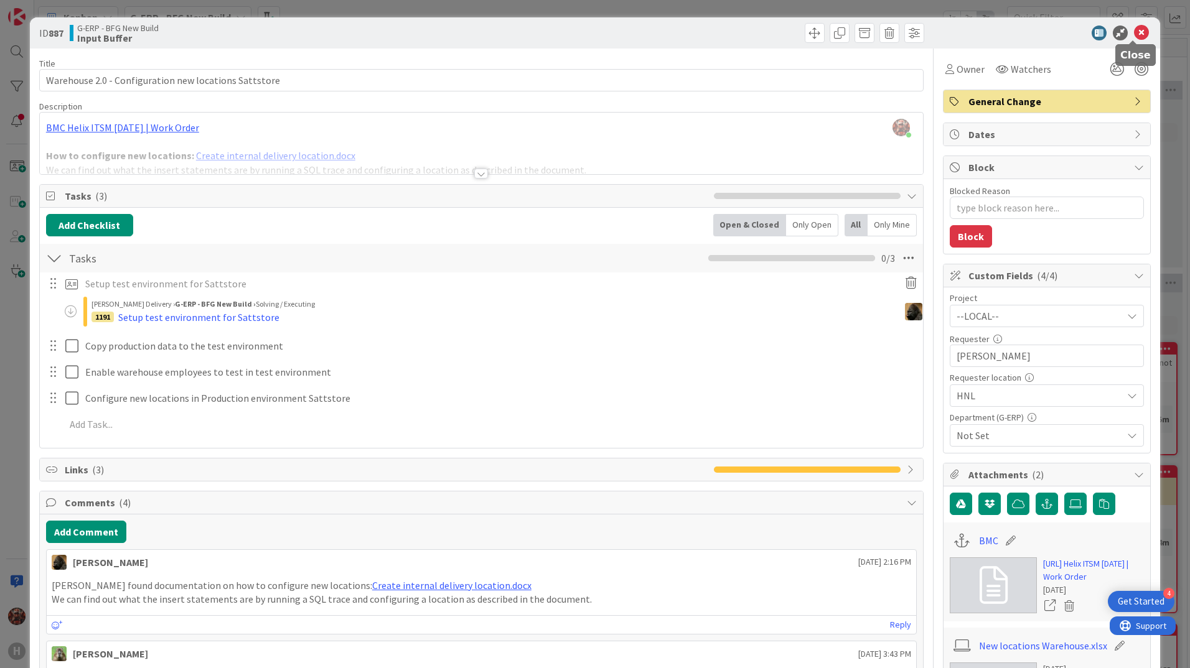
click at [1134, 32] on icon at bounding box center [1141, 33] width 15 height 15
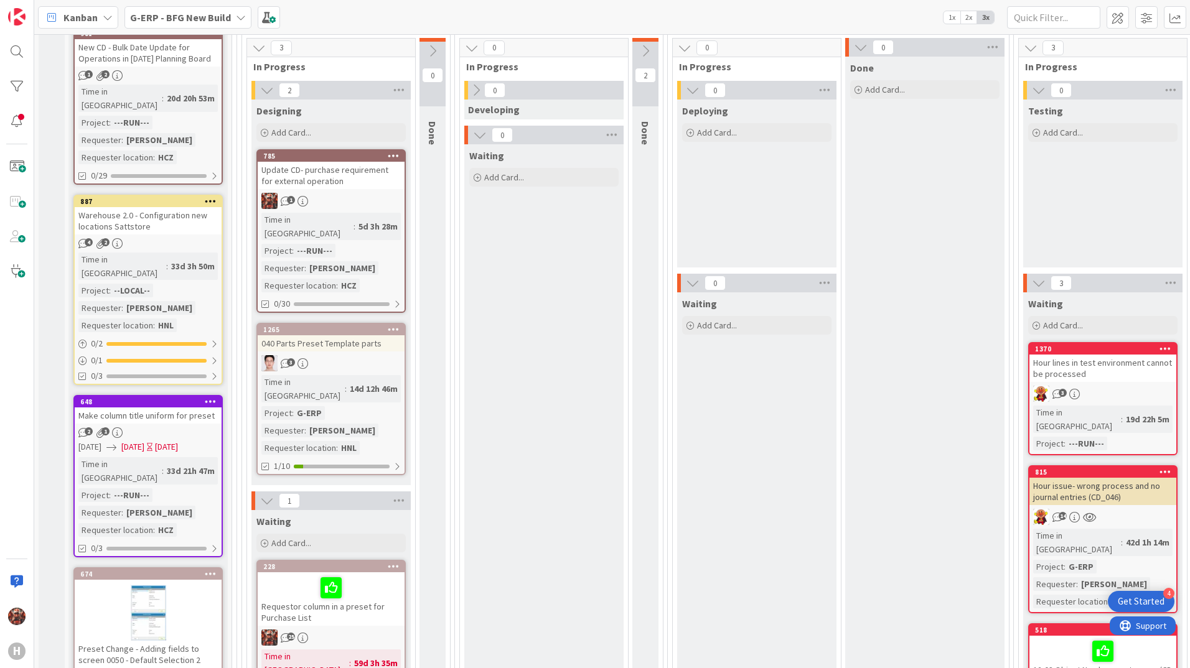
click at [307, 171] on div "Update CD- purchase requirement for external operation" at bounding box center [331, 175] width 147 height 27
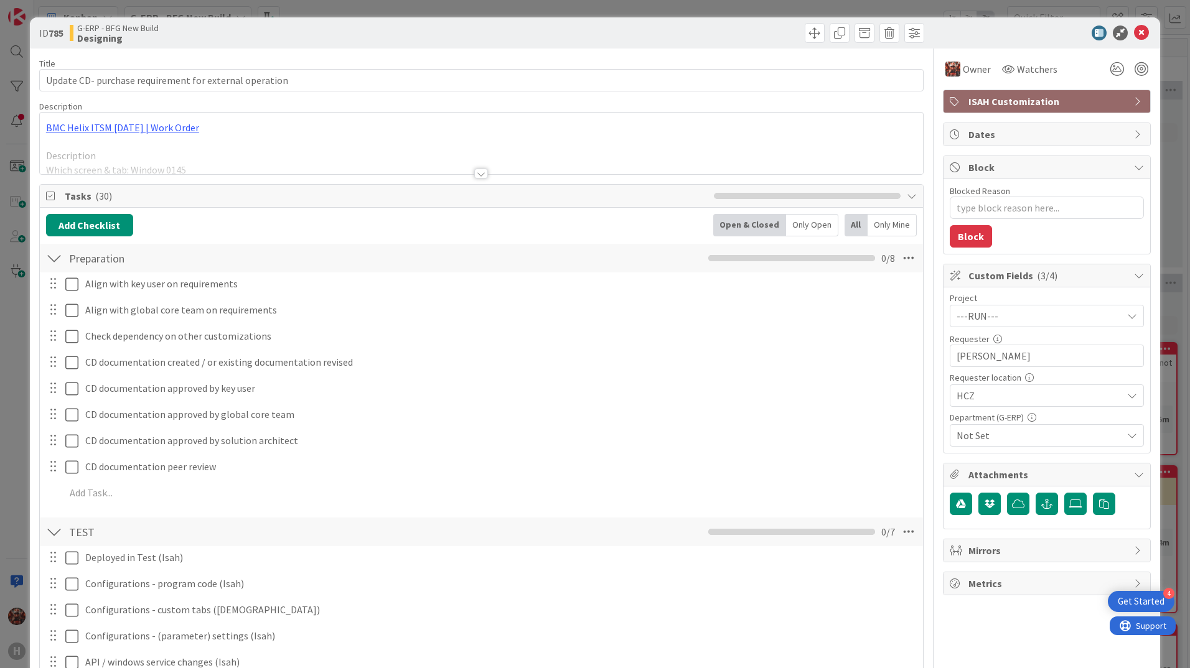
click at [482, 175] on div at bounding box center [481, 174] width 14 height 10
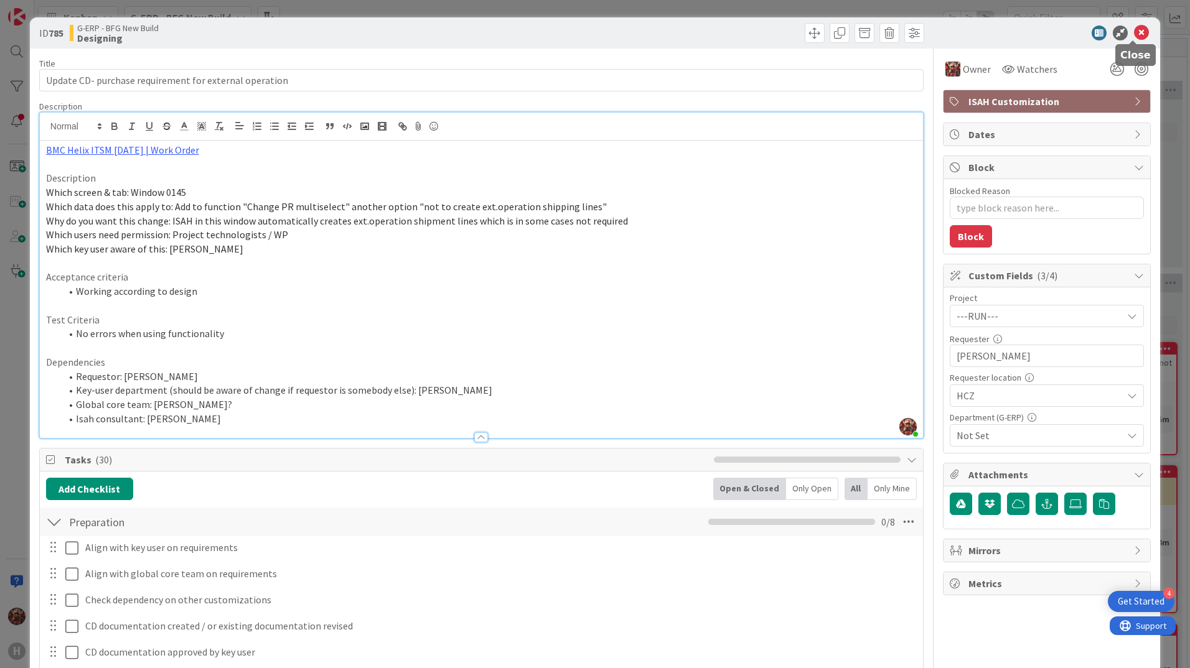
click at [1134, 29] on icon at bounding box center [1141, 33] width 15 height 15
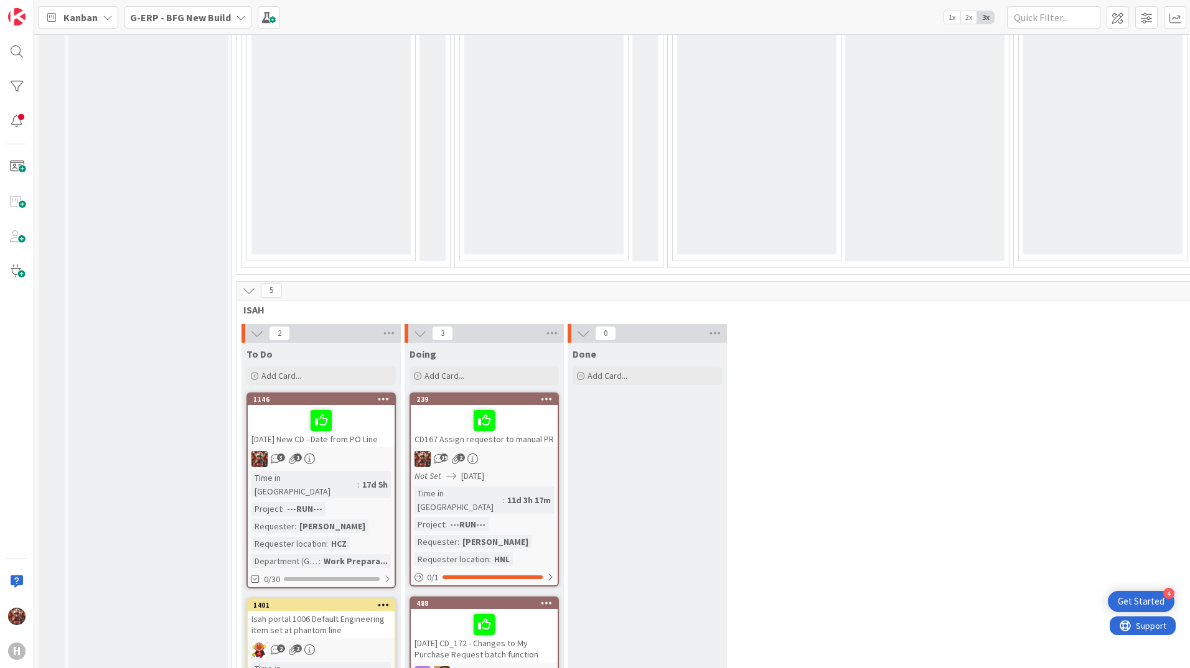
click at [363, 393] on link "1146 [DATE] New CD - Date from PO Line 3 1 Time in [GEOGRAPHIC_DATA] : 17d 5h P…" at bounding box center [320, 491] width 149 height 196
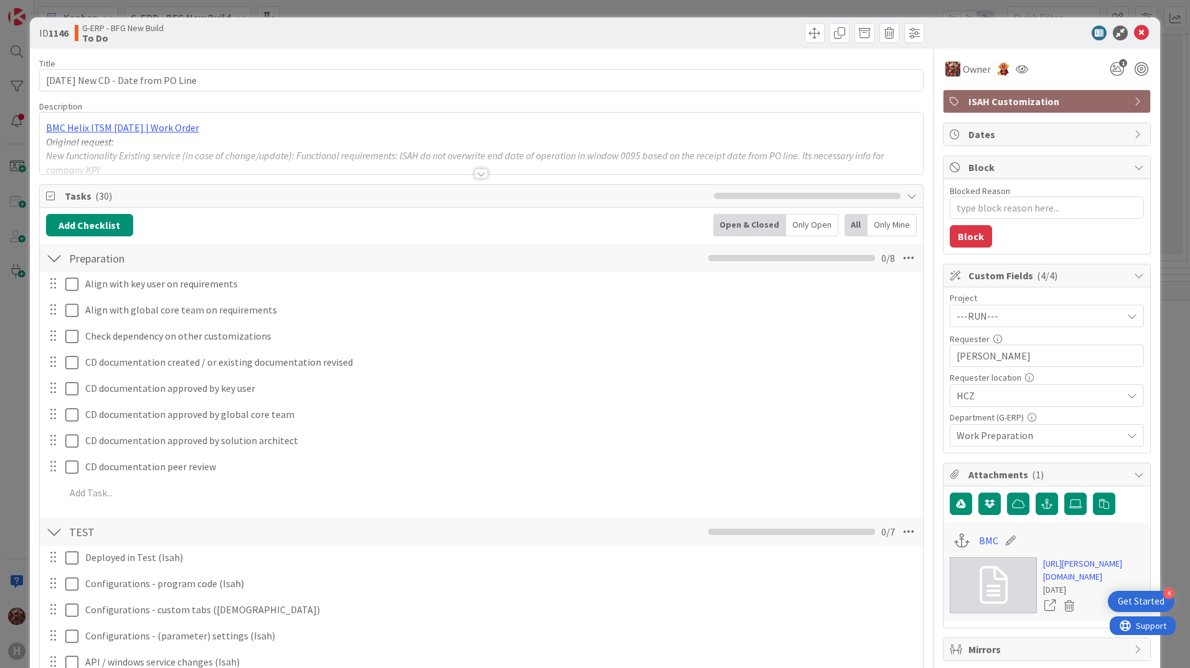
click at [474, 175] on div at bounding box center [481, 174] width 14 height 10
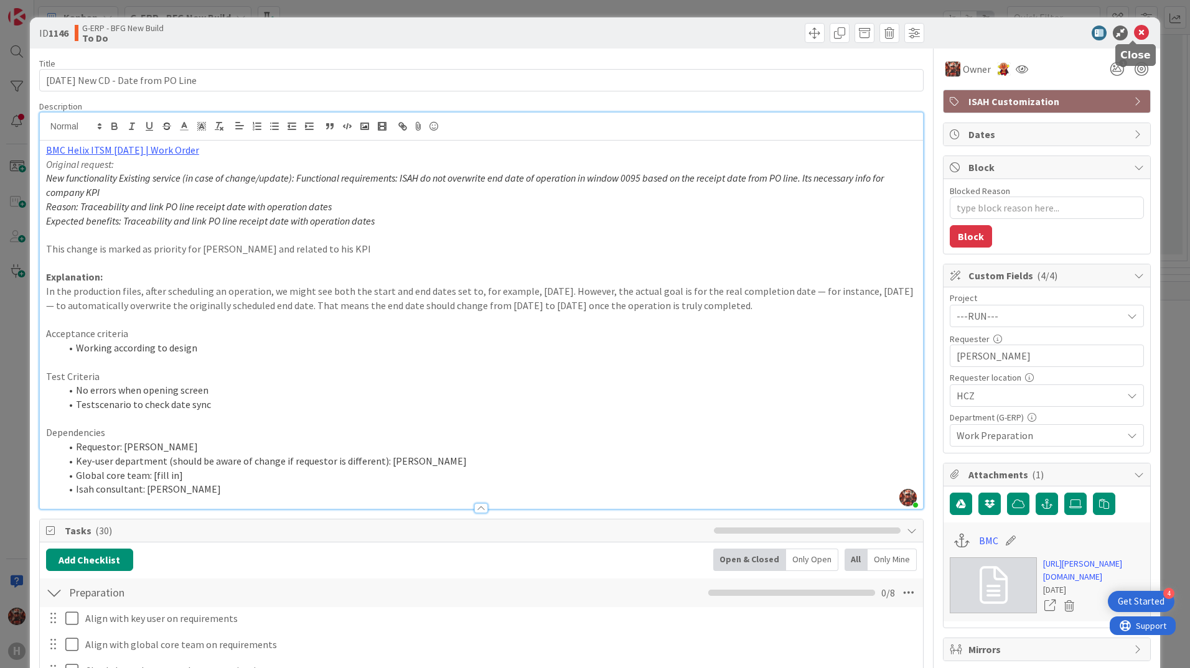
click at [1135, 28] on icon at bounding box center [1141, 33] width 15 height 15
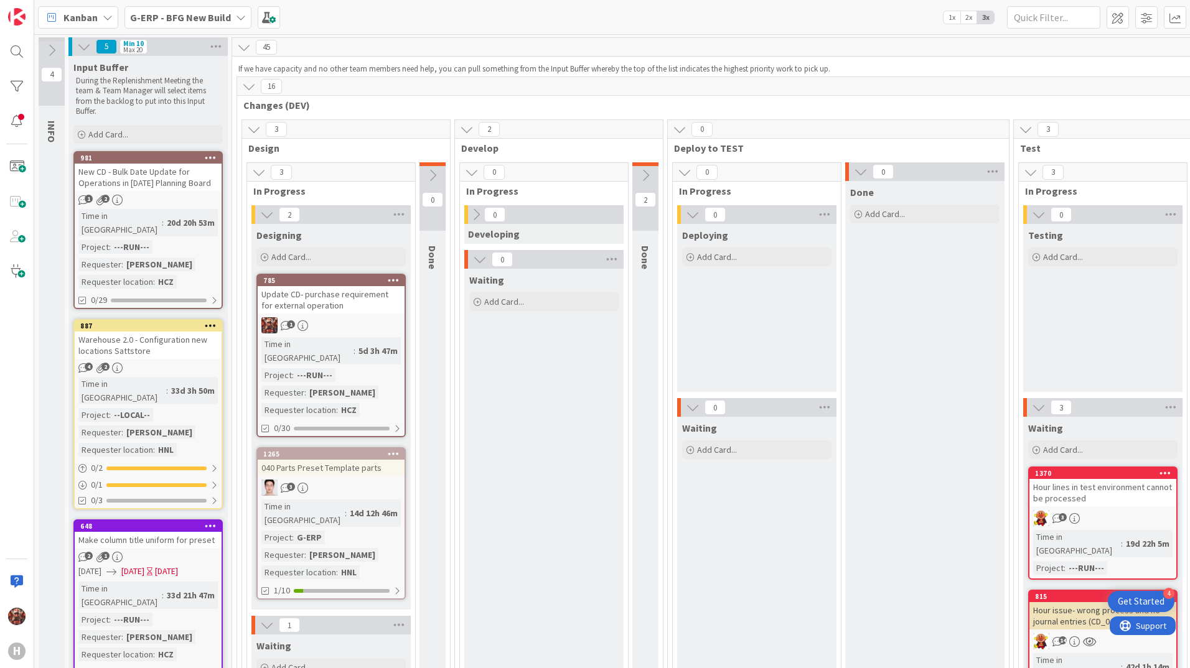
click at [136, 180] on div "New CD - Bulk Date Update for Operations in [DATE] Planning Board" at bounding box center [148, 177] width 147 height 27
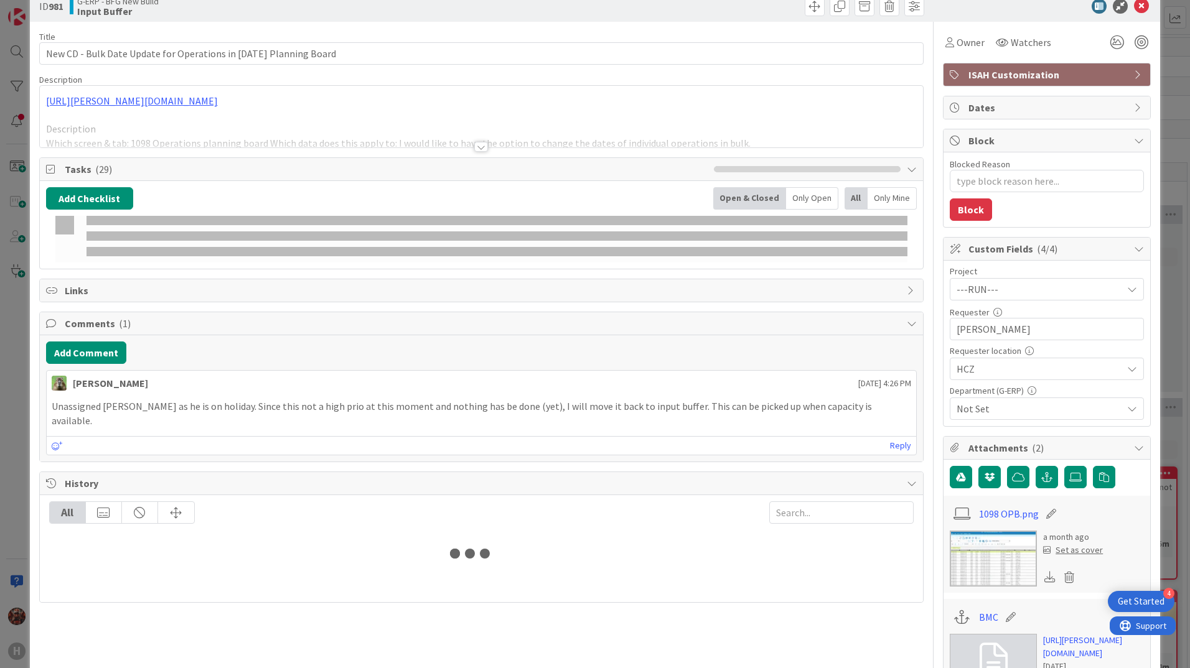
scroll to position [41, 0]
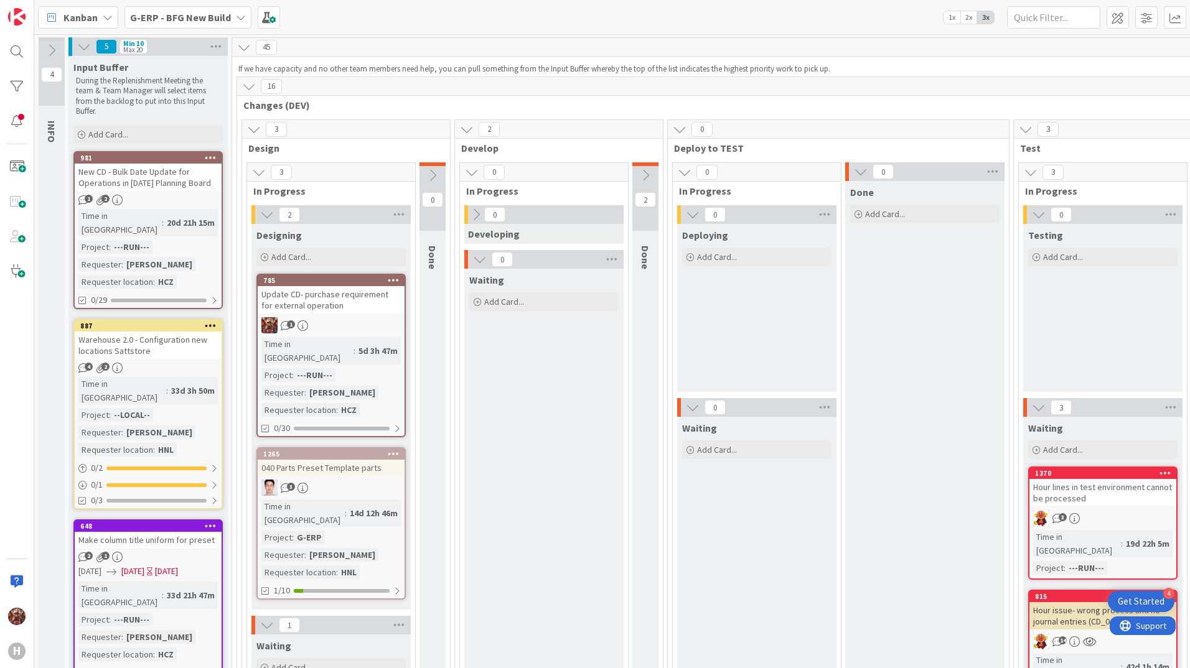
click at [309, 305] on div "Update CD- purchase requirement for external operation" at bounding box center [331, 299] width 147 height 27
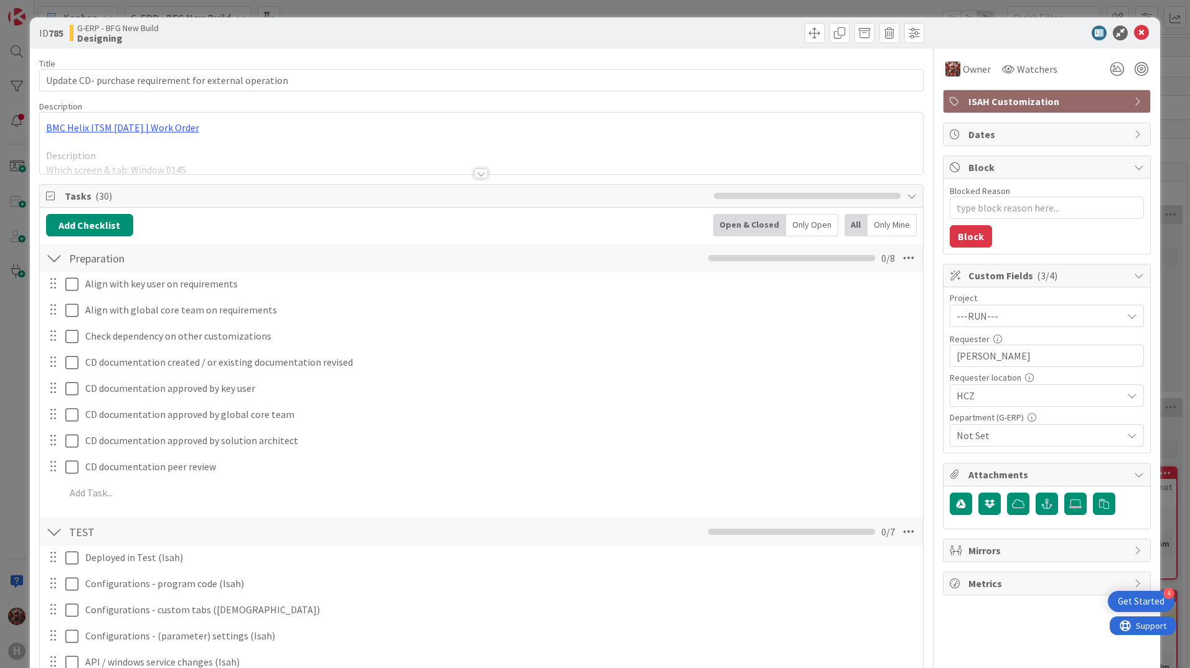
click at [474, 172] on div at bounding box center [481, 174] width 14 height 10
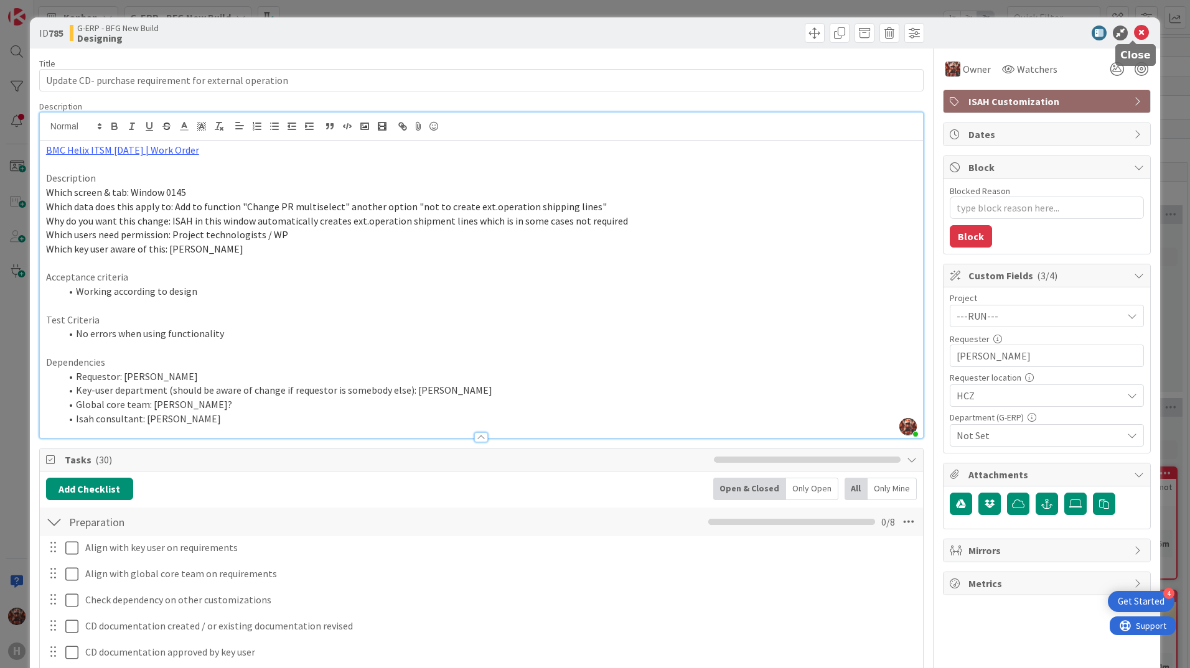
click at [1134, 36] on icon at bounding box center [1141, 33] width 15 height 15
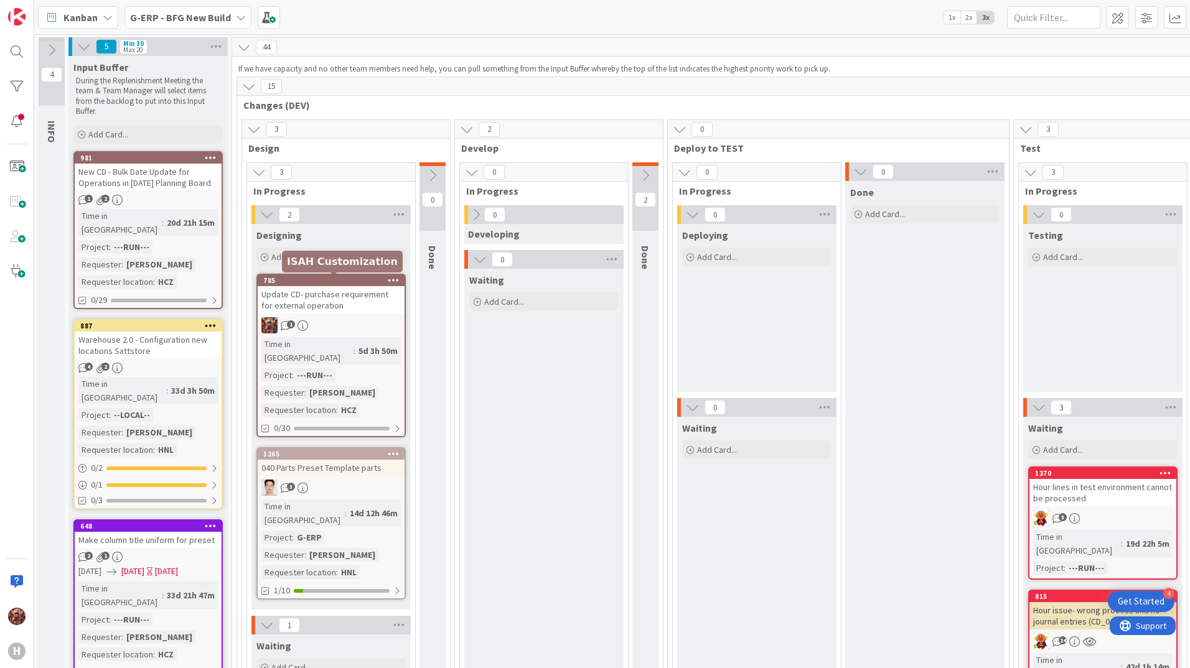
click at [343, 302] on div "Update CD- purchase requirement for external operation" at bounding box center [331, 299] width 147 height 27
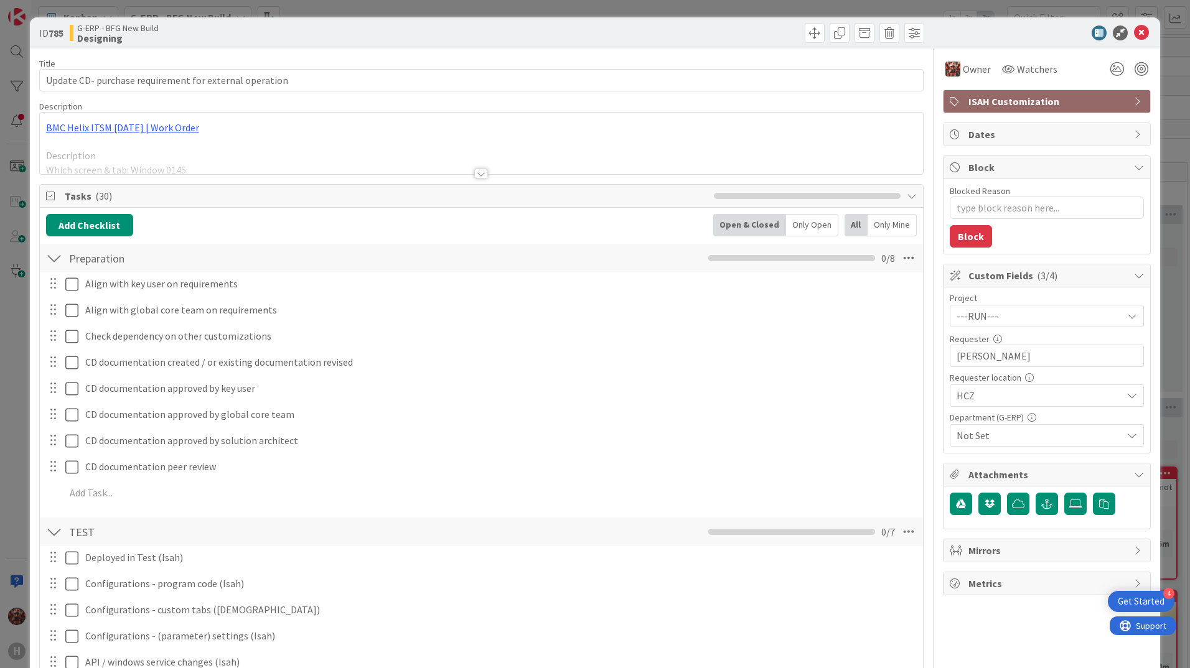
type textarea "x"
click at [476, 173] on div at bounding box center [481, 174] width 14 height 10
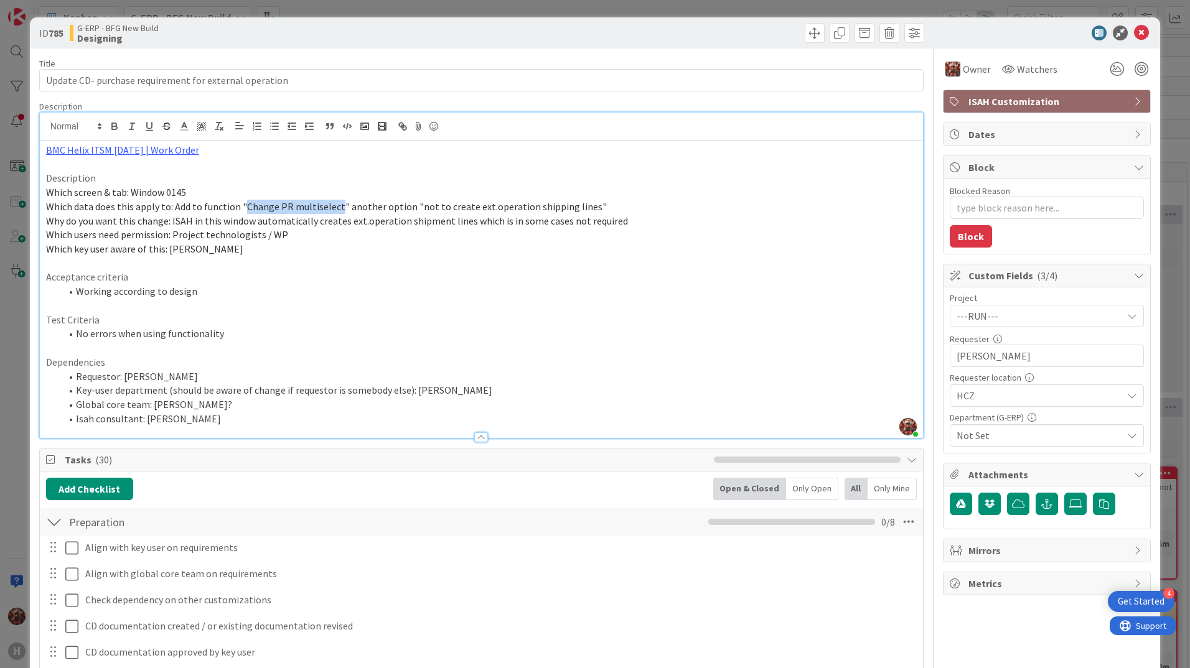
drag, startPoint x: 243, startPoint y: 203, endPoint x: 337, endPoint y: 212, distance: 93.8
click at [337, 212] on span "Which data does this apply to: Add to function "Change PR multiselect" another …" at bounding box center [326, 206] width 561 height 12
copy span "Change PR multiselect"
click at [242, 280] on p "Acceptance criteria" at bounding box center [481, 277] width 870 height 14
drag, startPoint x: 170, startPoint y: 205, endPoint x: 589, endPoint y: 205, distance: 418.7
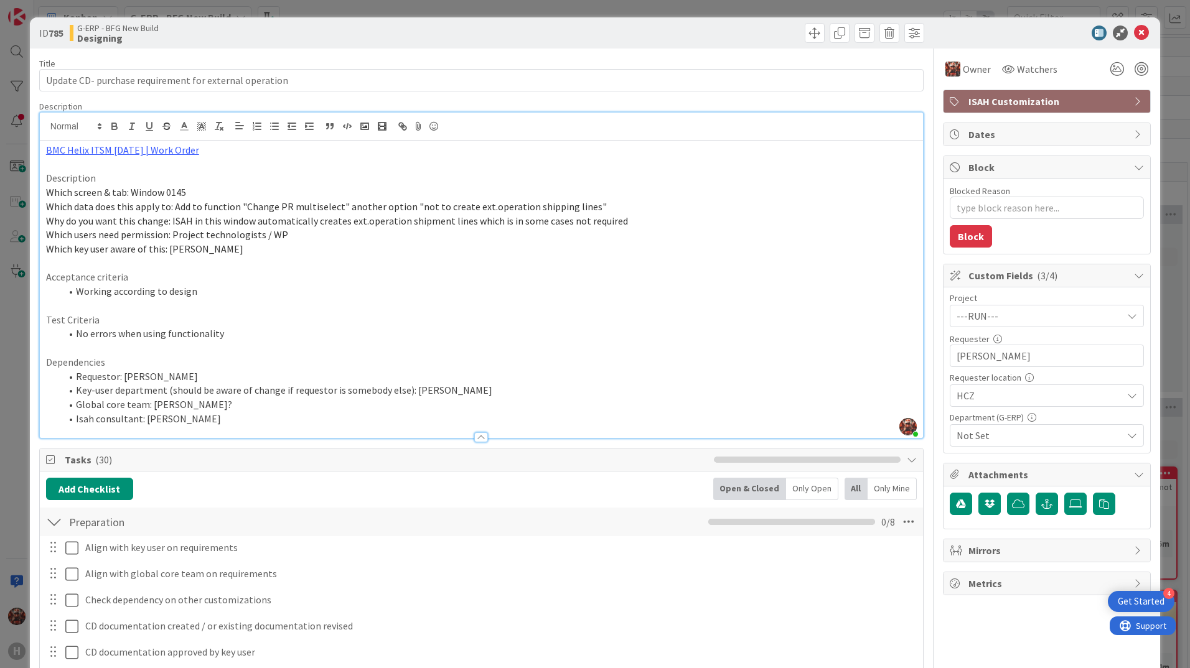
click at [589, 205] on p "Which data does this apply to: Add to function "Change PR multiselect" another …" at bounding box center [481, 207] width 870 height 14
copy span "Add to function "Change PR multiselect" another option "not to create ext.opera…"
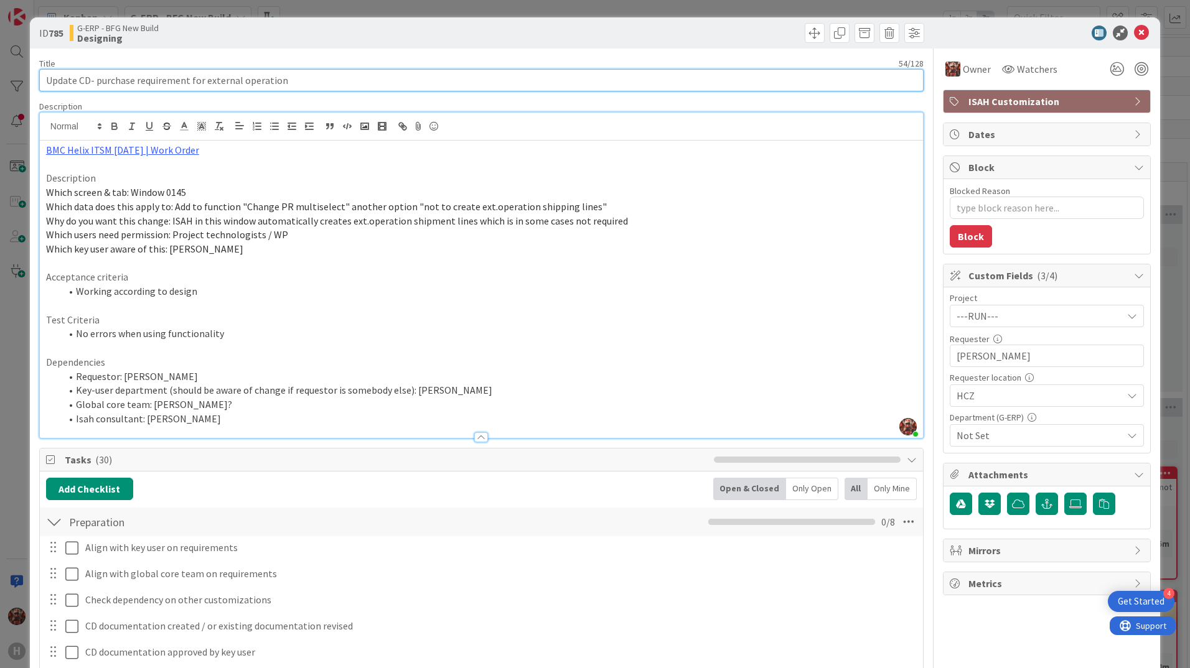
click at [44, 76] on input "Update CD- purchase requirement for external operation" at bounding box center [481, 80] width 884 height 22
type input "12.8Update CD- purchase requirement for external operation"
type textarea "x"
click at [48, 80] on input "12.8Update CD- purchase requirement for external operation" at bounding box center [481, 80] width 884 height 22
type input "12.8Update CD- purchase requirement for external operation"
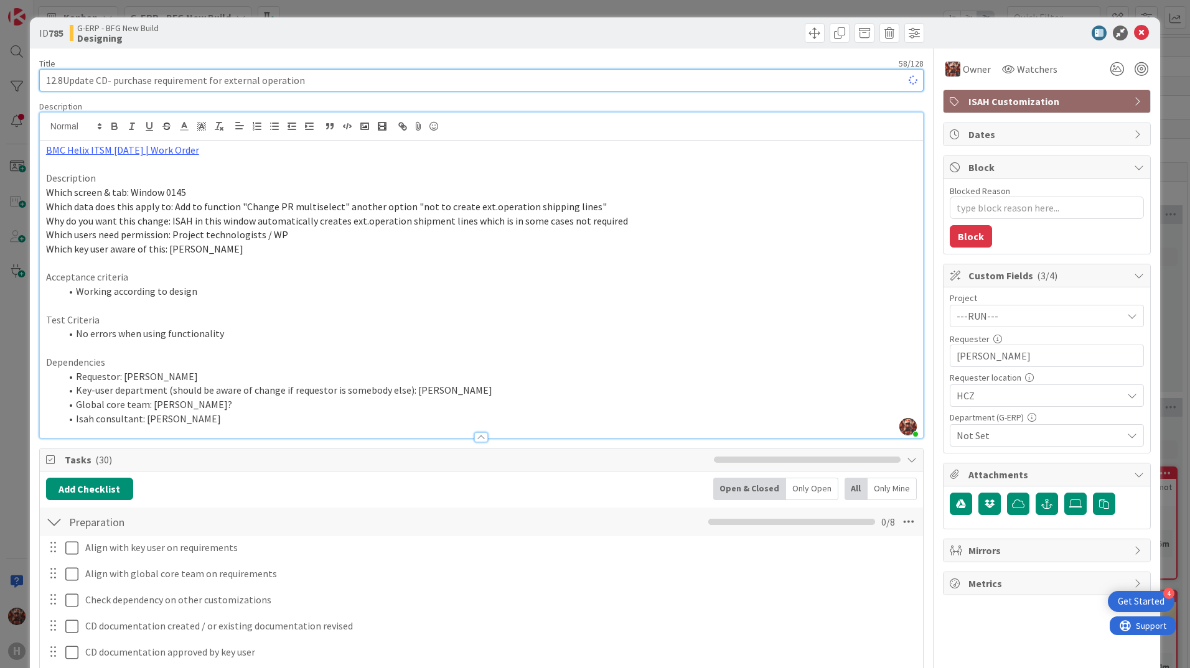
type textarea "x"
type input "[DATE] Update CD- purchase requirement for external operation"
type textarea "x"
type input "[DATE] Update CD- purchase requirement for external operation"
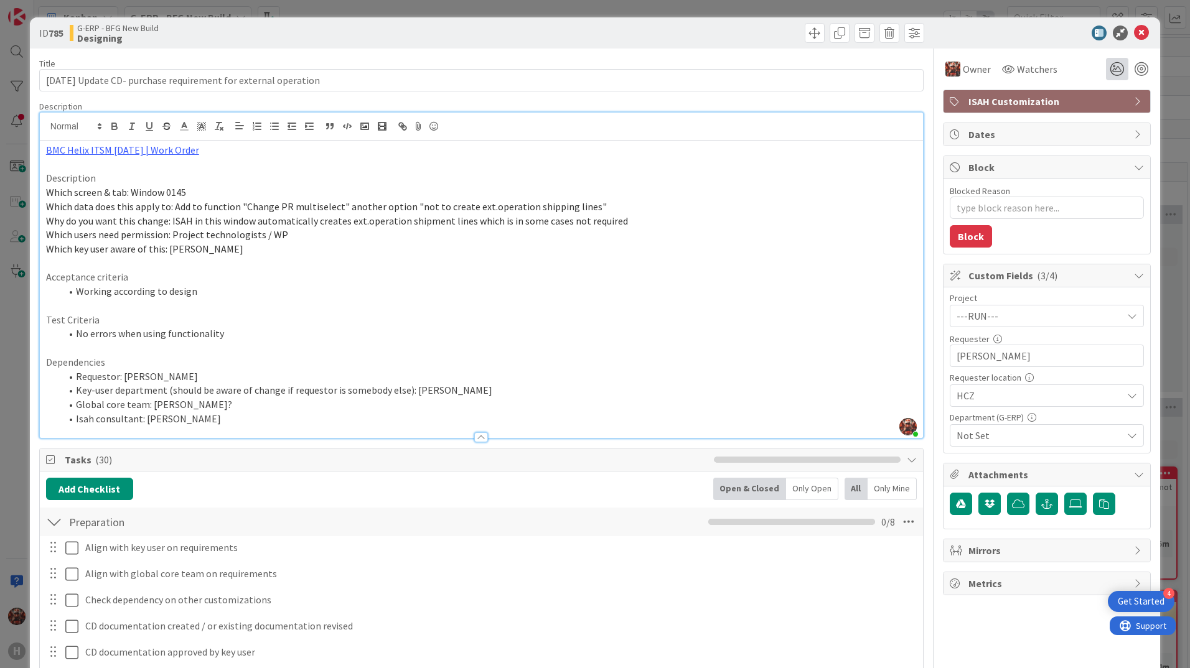
click at [1118, 70] on icon at bounding box center [1117, 69] width 22 height 22
click at [1097, 119] on icon at bounding box center [1102, 116] width 10 height 10
click at [1097, 113] on icon at bounding box center [1102, 118] width 10 height 10
click at [1112, 116] on icon at bounding box center [1117, 118] width 10 height 10
click at [1137, 33] on icon at bounding box center [1141, 33] width 15 height 15
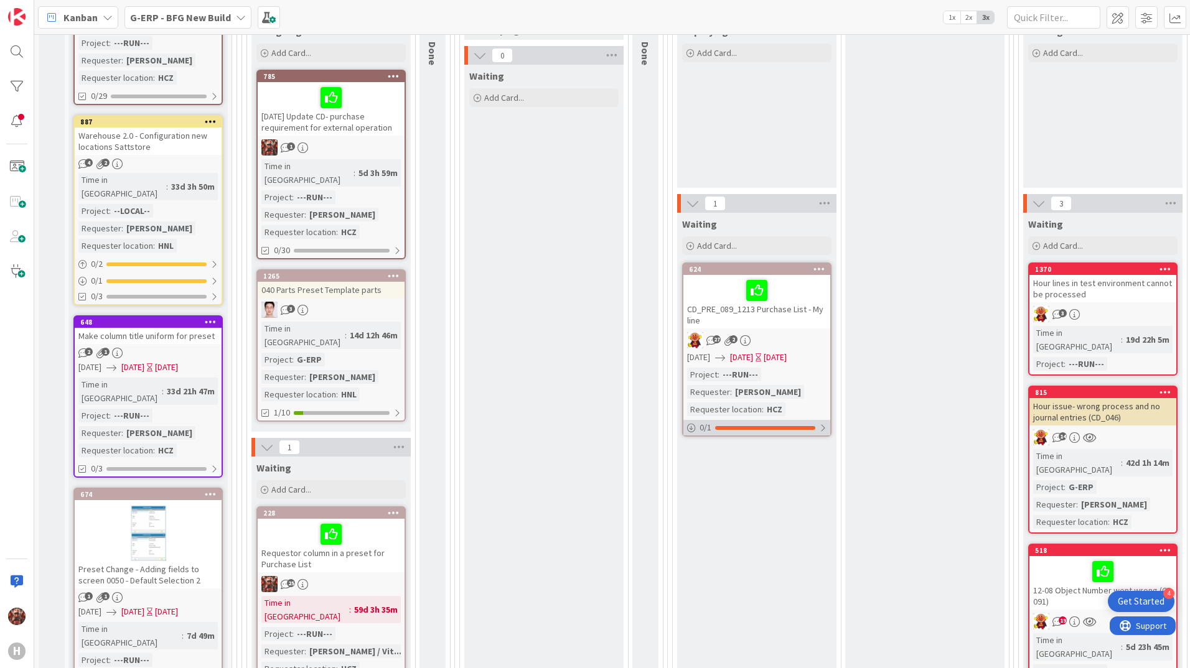
scroll to position [311, 0]
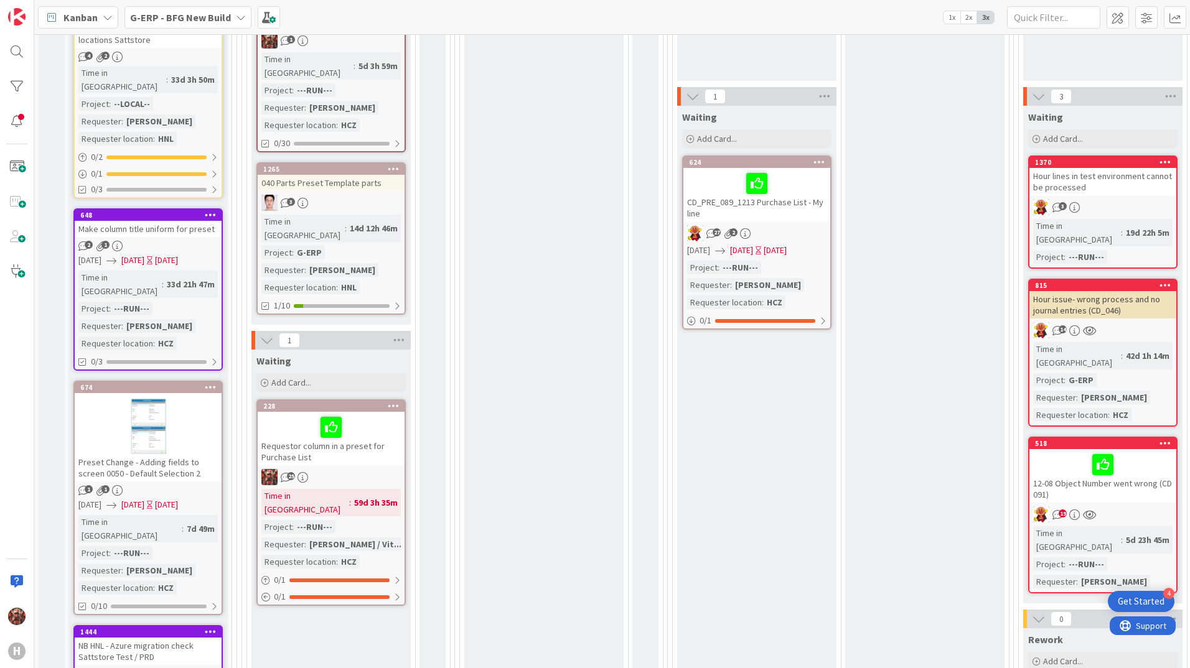
click at [997, 449] on div "Done Add Card..." at bounding box center [924, 459] width 159 height 1179
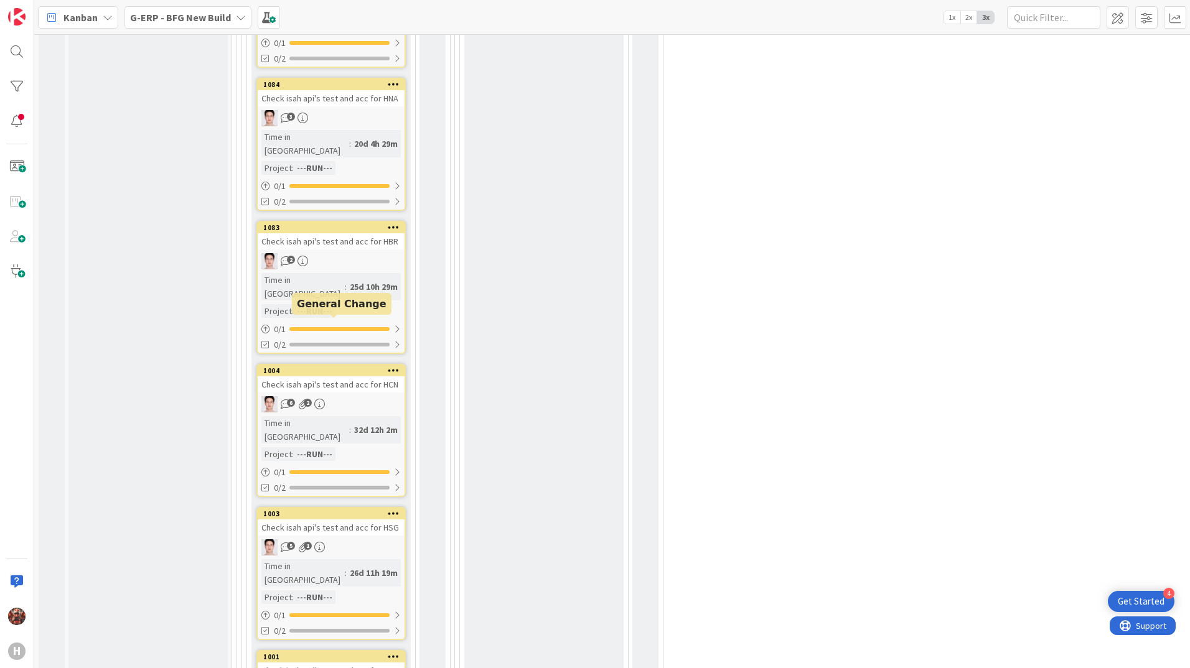
scroll to position [3546, 0]
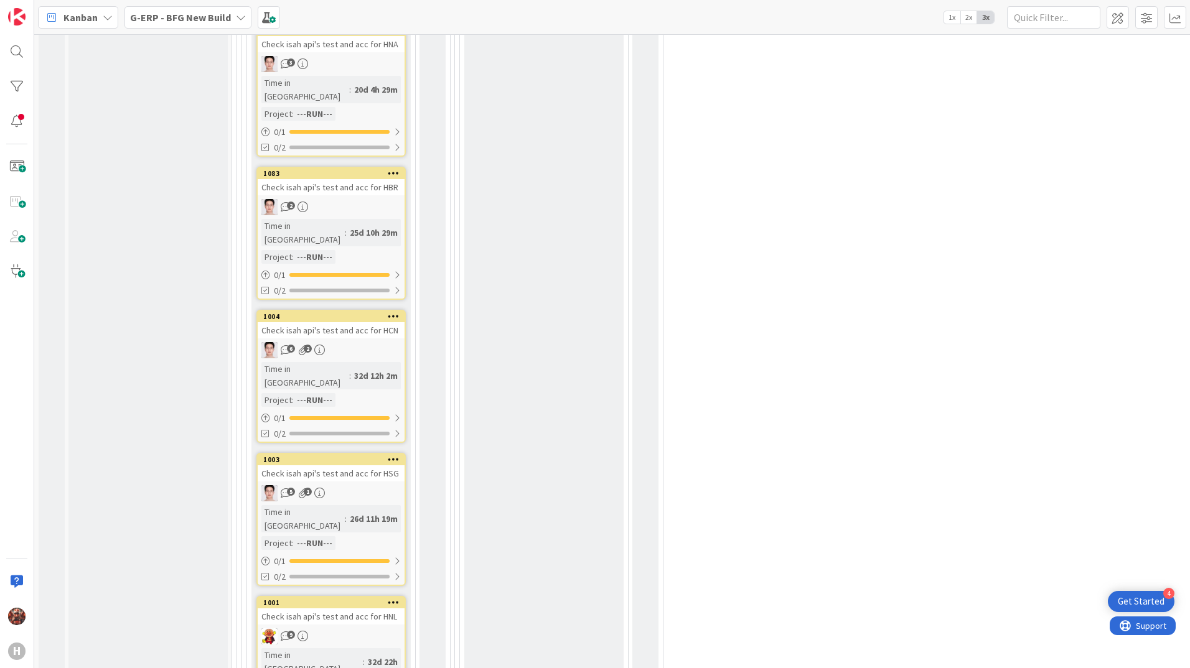
click at [339, 608] on div "Check isah api's test and acc for HNL" at bounding box center [331, 616] width 147 height 16
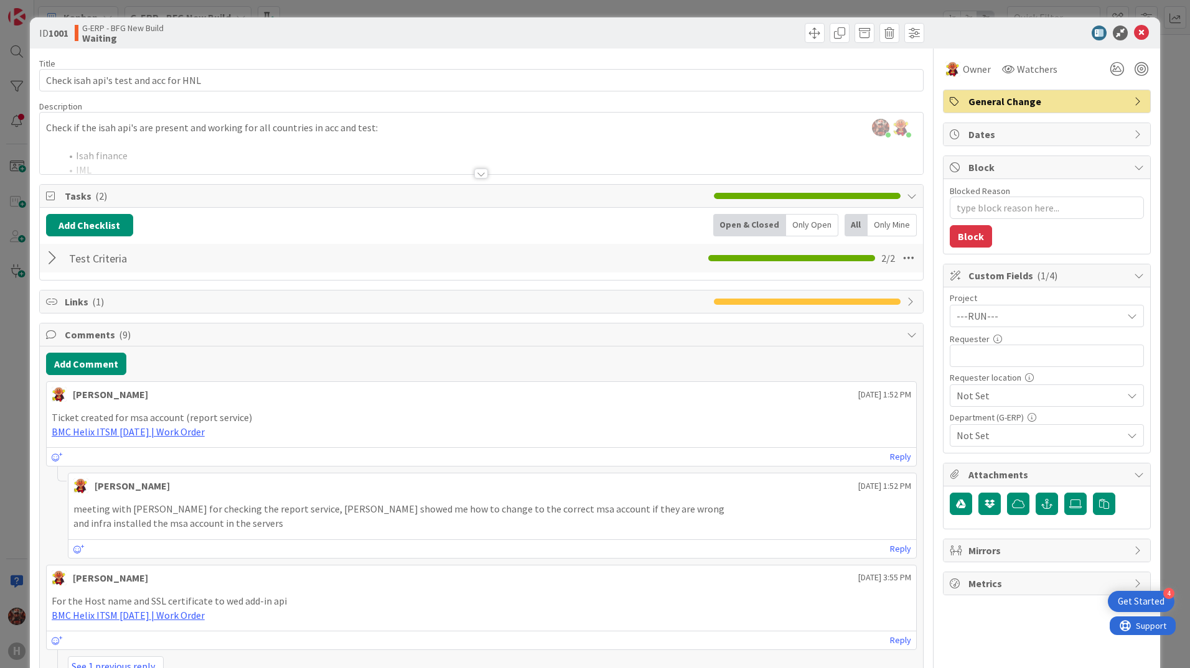
type textarea "x"
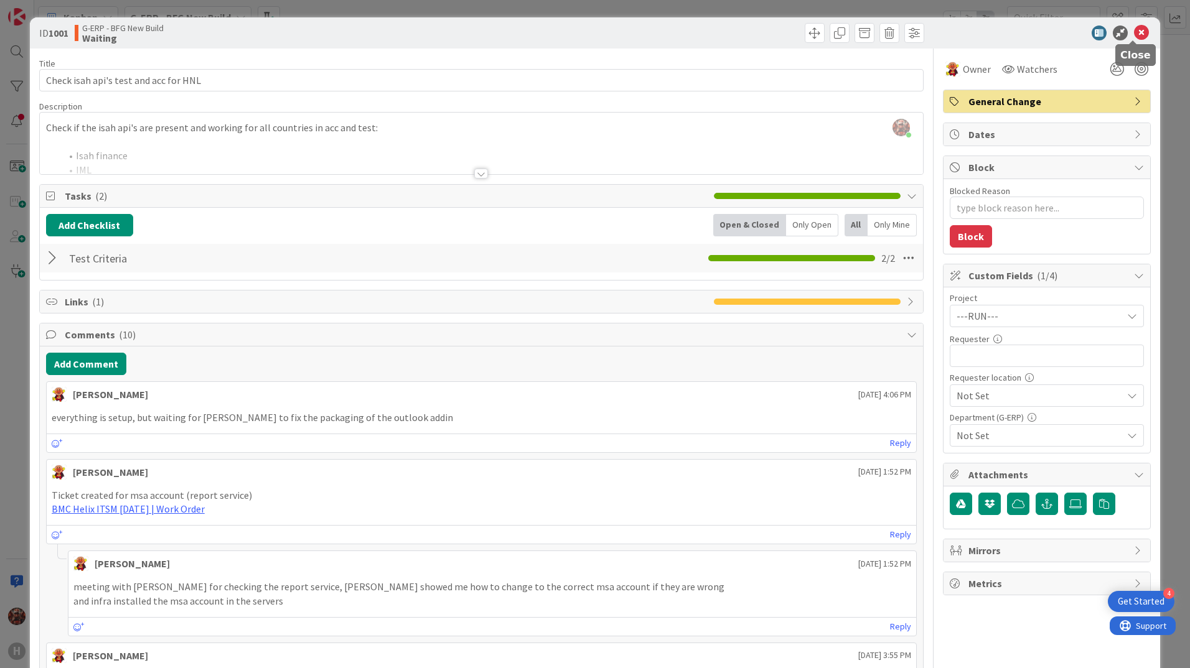
click at [1135, 27] on icon at bounding box center [1141, 33] width 15 height 15
